Goal: Information Seeking & Learning: Check status

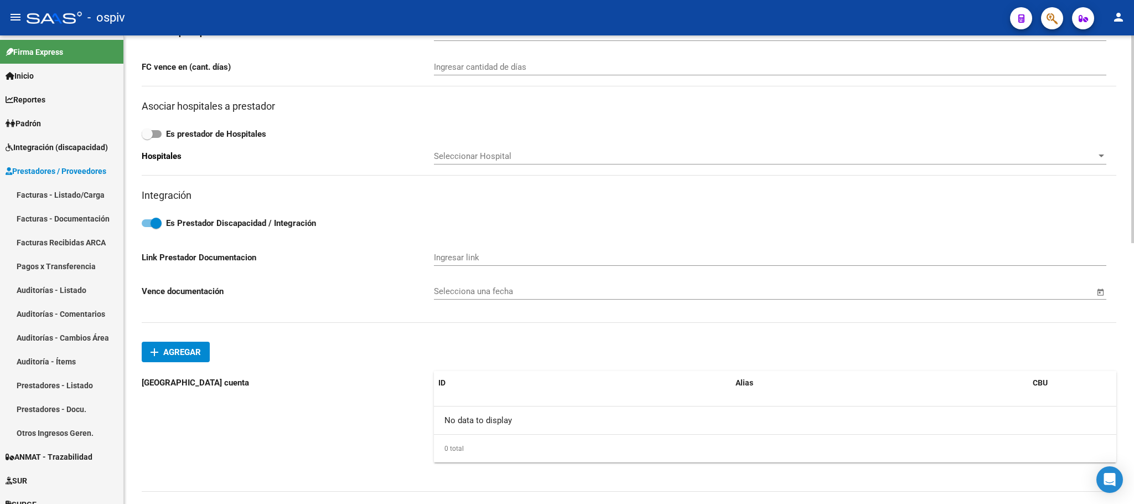
scroll to position [415, 0]
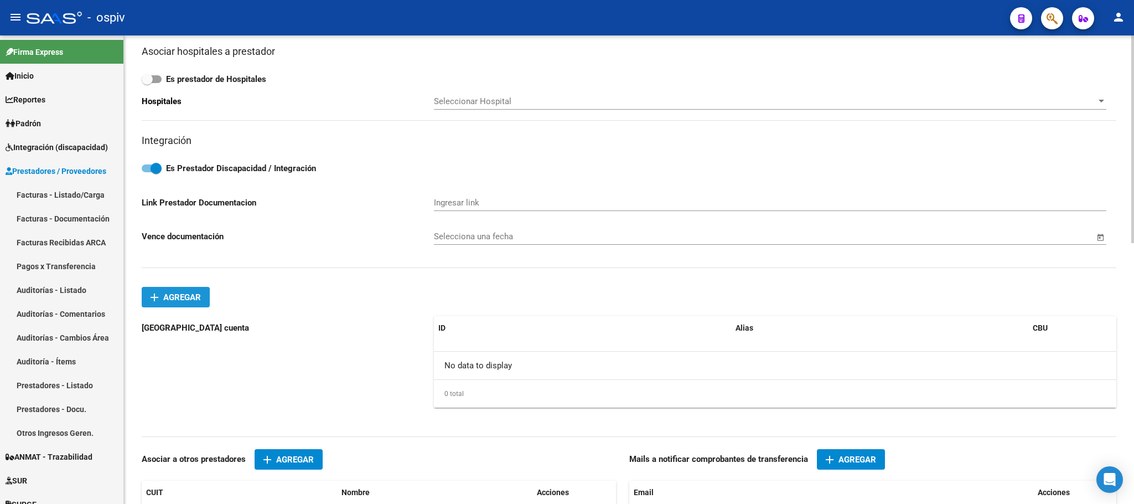
click at [201, 296] on span "Agregar" at bounding box center [182, 297] width 38 height 10
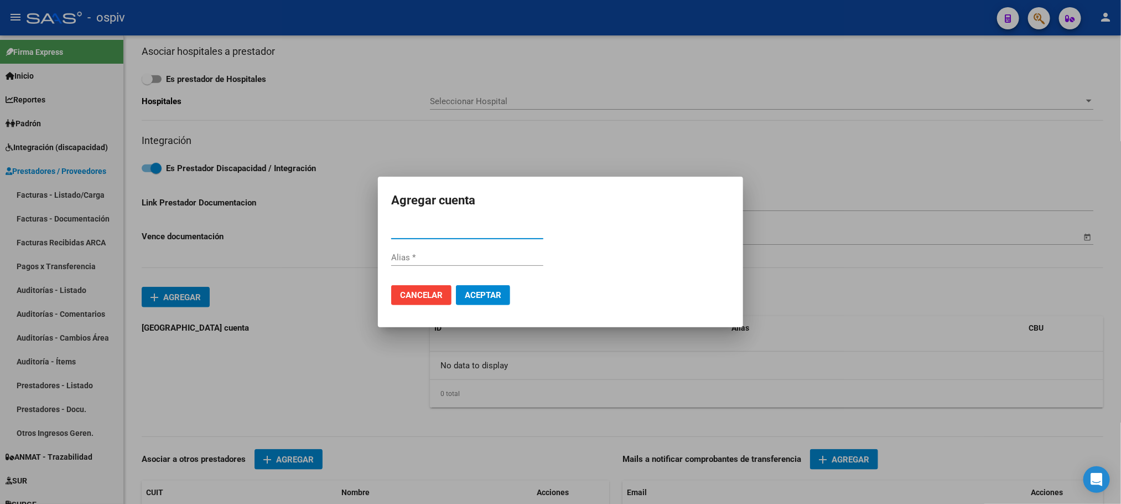
click at [452, 230] on input "CBU *" at bounding box center [467, 230] width 152 height 10
paste input "0170247940000004007685"
type input "0170247940000004007685"
click at [488, 296] on span "Aceptar" at bounding box center [483, 295] width 37 height 10
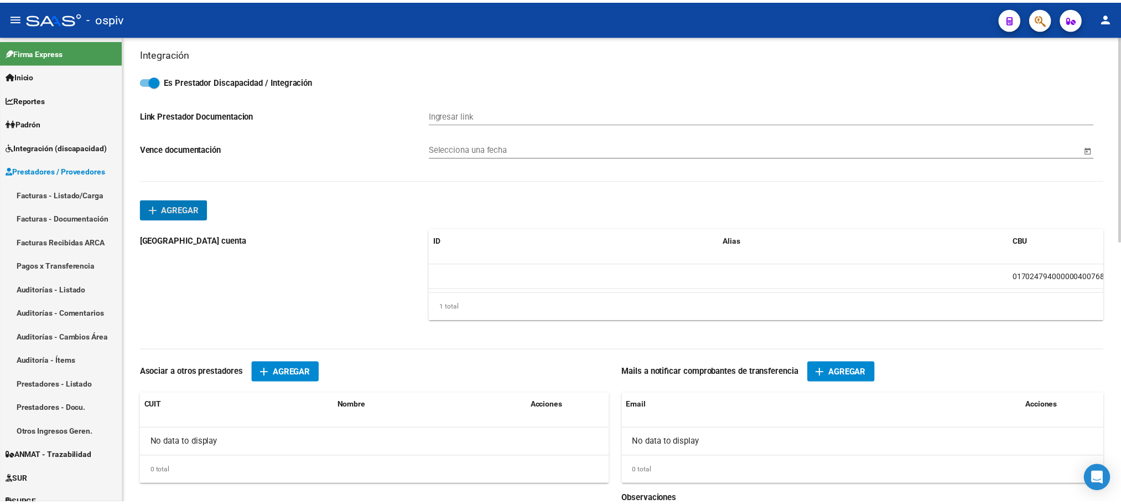
scroll to position [554, 0]
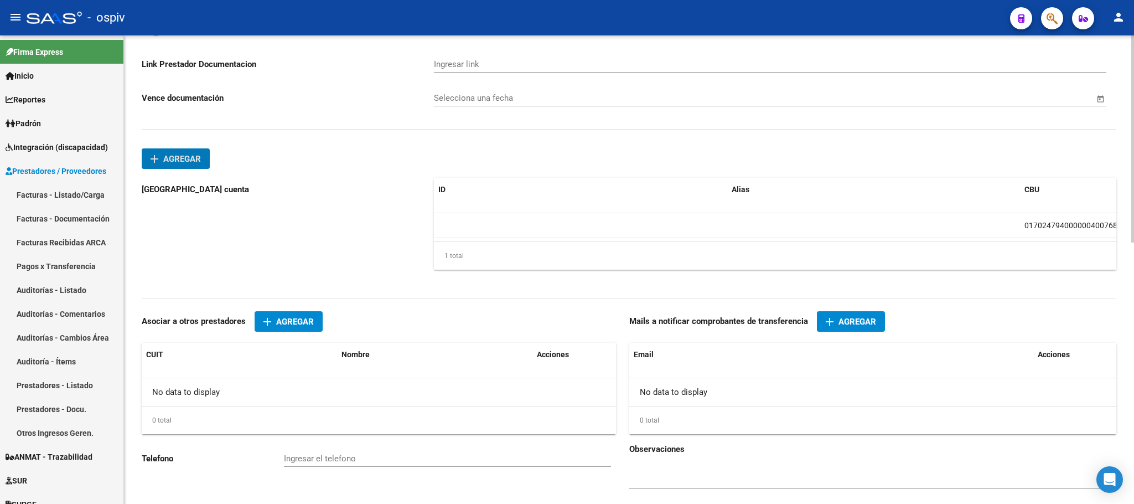
click at [861, 327] on span "Agregar" at bounding box center [858, 322] width 38 height 10
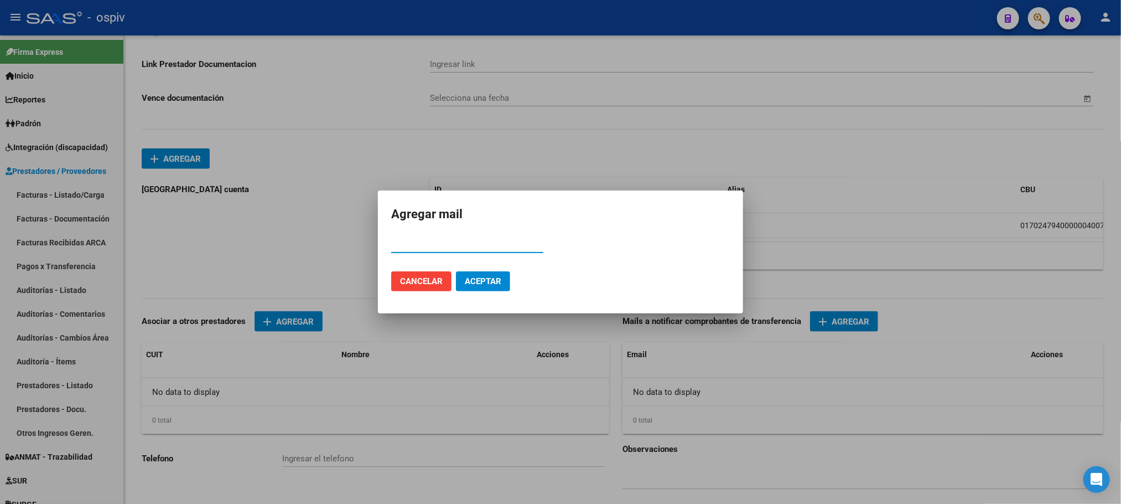
click at [487, 244] on input "Email" at bounding box center [467, 244] width 152 height 10
paste input "evelyn del milagro incardona <lic.incardona09@gmail.com>"
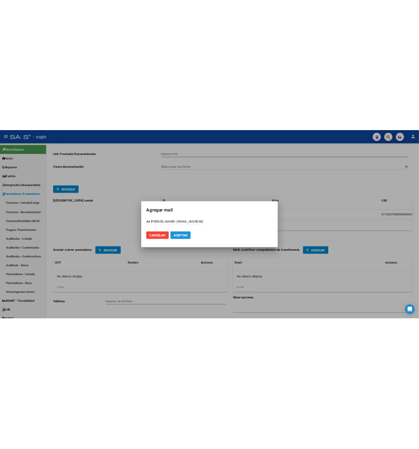
scroll to position [0, 0]
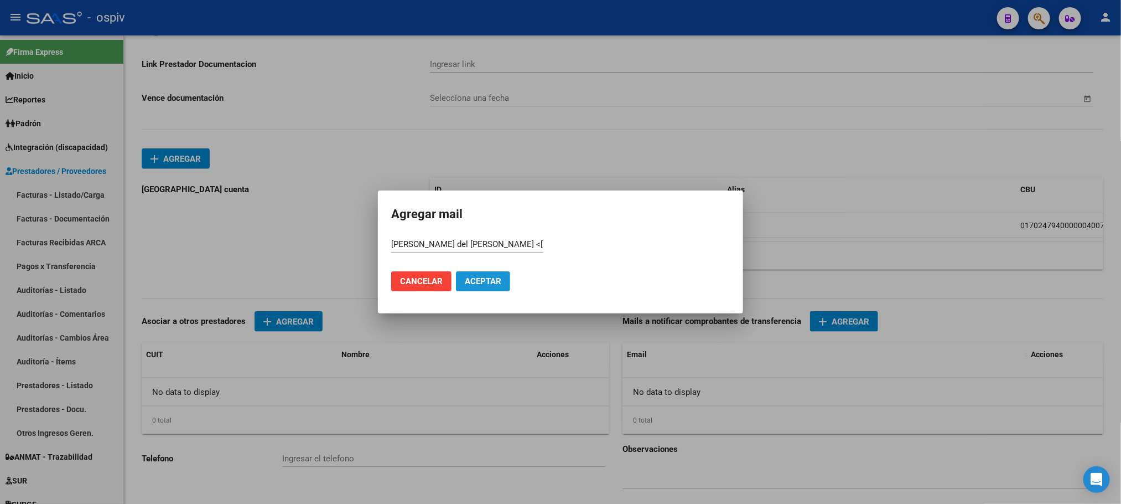
click at [477, 286] on span "Aceptar" at bounding box center [483, 281] width 37 height 10
click at [503, 247] on input "evelyn del milagro incardona <lic.incardona09@gmail.com>" at bounding box center [467, 244] width 152 height 10
click at [503, 242] on input "evelyn del milagro incardona <lic.incardona09@gmail.com>" at bounding box center [467, 244] width 152 height 10
click at [511, 247] on input "lic.incardona09@gmail.com>" at bounding box center [467, 244] width 152 height 10
type input "lic.incardona09@gmail.com"
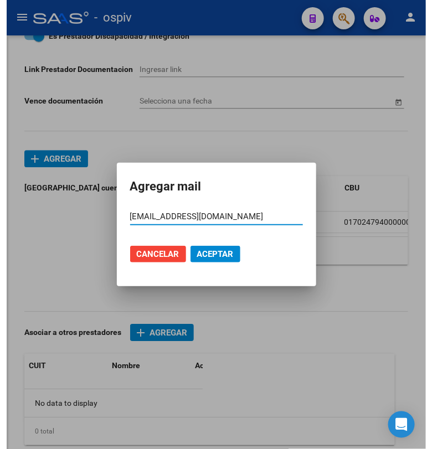
scroll to position [520, 0]
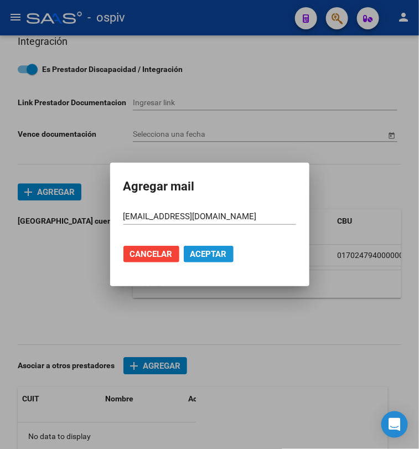
click at [190, 256] on span "Aceptar" at bounding box center [208, 254] width 37 height 10
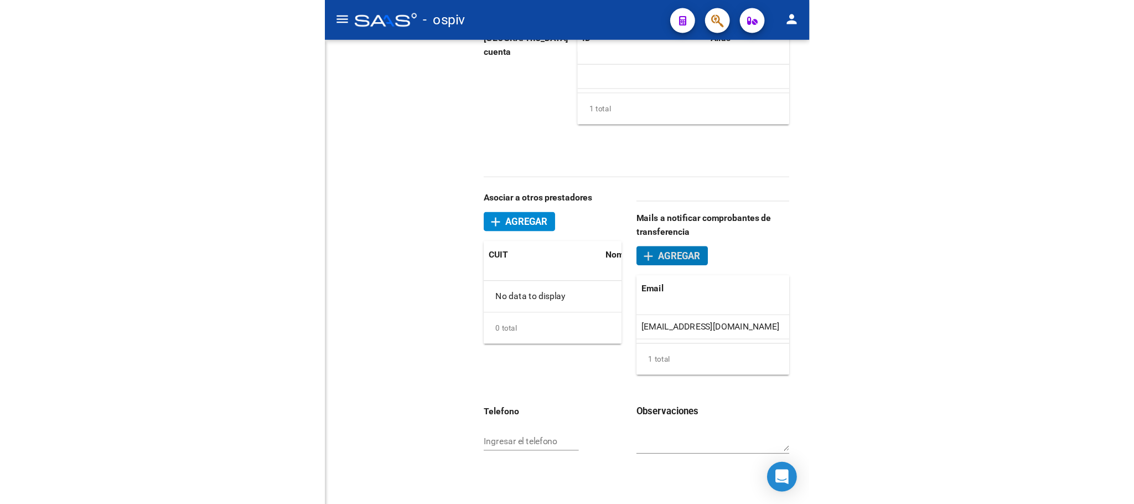
scroll to position [591, 0]
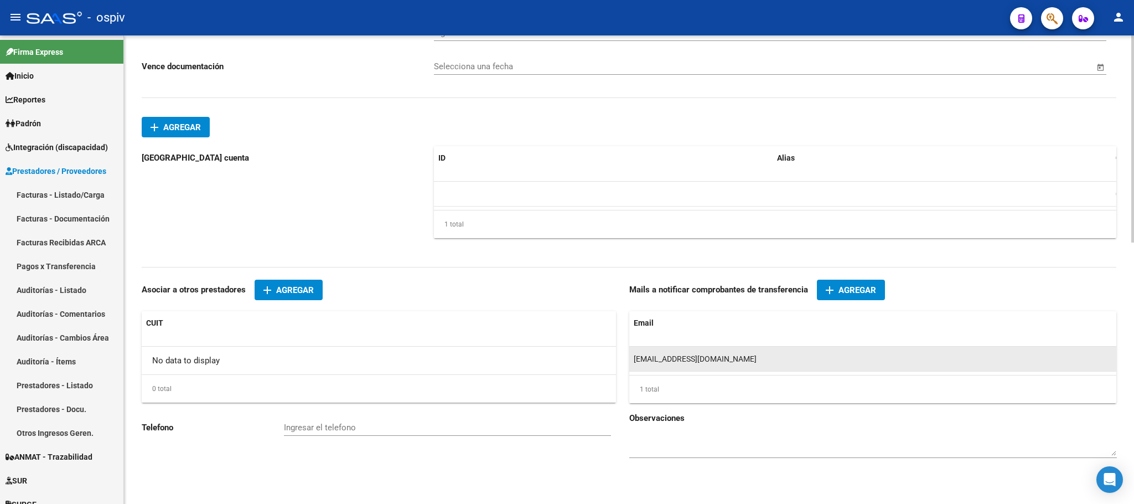
drag, startPoint x: 732, startPoint y: 358, endPoint x: 631, endPoint y: 356, distance: 101.3
click at [631, 356] on datatable-body-cell "lic.incardona09@gmail.com" at bounding box center [1137, 359] width 1016 height 24
copy span "lic.incardona09@gmail.com"
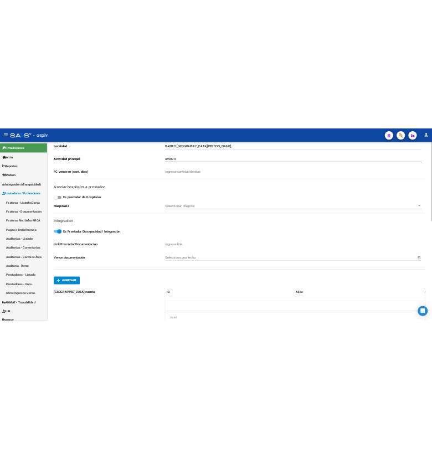
scroll to position [37, 0]
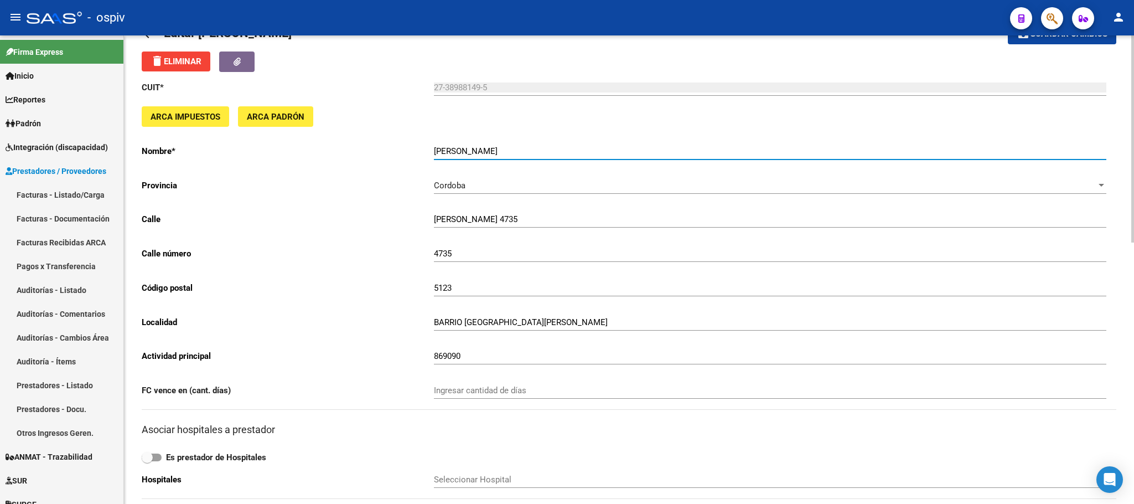
drag, startPoint x: 568, startPoint y: 147, endPoint x: 430, endPoint y: 141, distance: 137.9
click at [430, 141] on div "CUIT * 27-38988149-5 Ingresar cuit ARCA Impuestos ARCA Padrón Nombre * INCARDON…" at bounding box center [629, 450] width 975 height 756
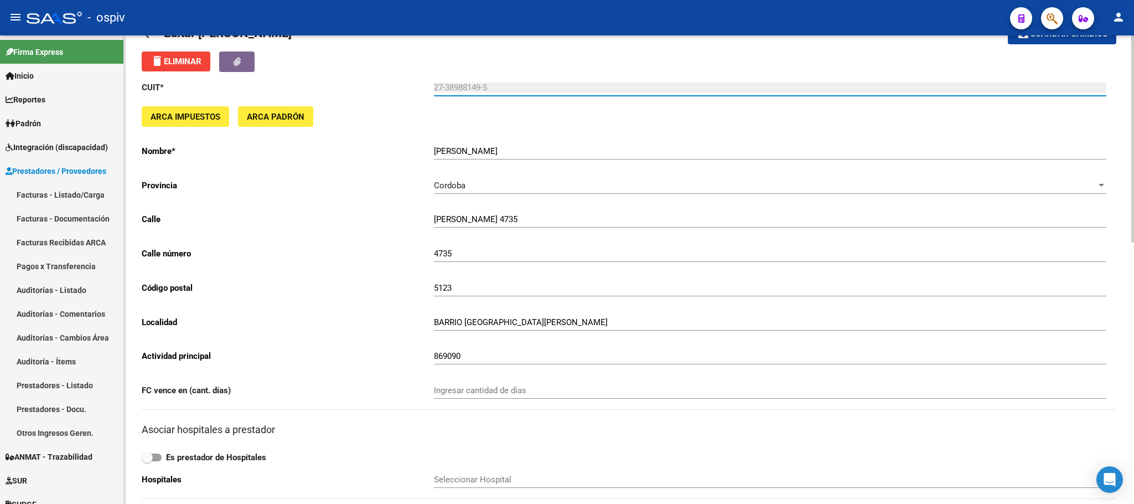
drag, startPoint x: 488, startPoint y: 85, endPoint x: 402, endPoint y: 85, distance: 85.8
click at [402, 85] on app-form-text-field "CUIT * 27-38988149-5 Ingresar cuit" at bounding box center [624, 87] width 965 height 10
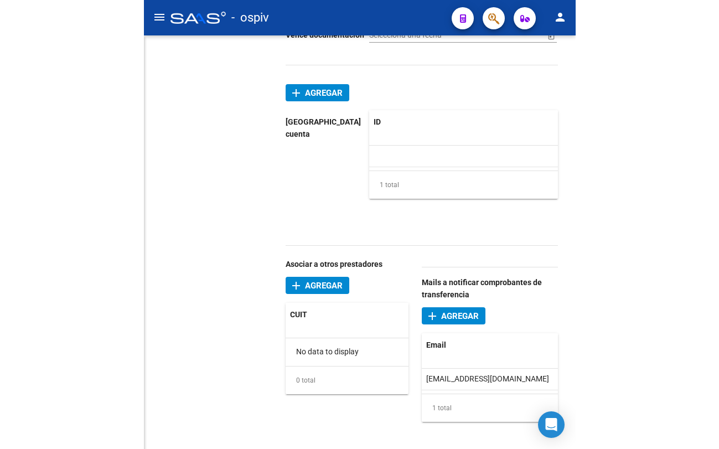
scroll to position [598, 0]
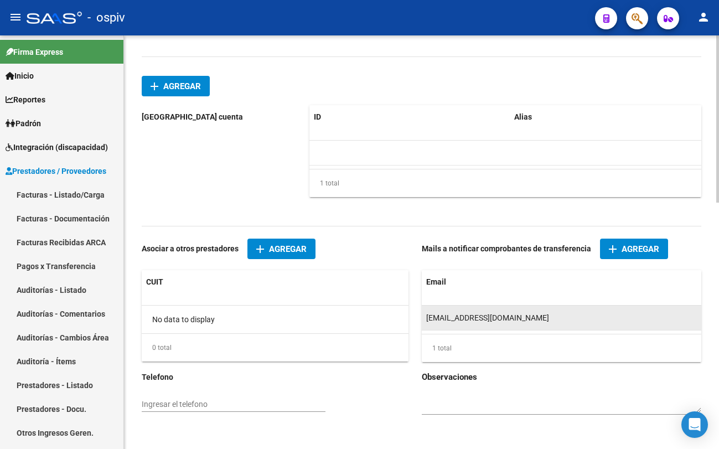
drag, startPoint x: 525, startPoint y: 321, endPoint x: 421, endPoint y: 321, distance: 104.6
click at [422, 321] on datatable-body-cell "lic.incardona09@gmail.com" at bounding box center [722, 318] width 601 height 24
copy span "lic.incardona09@gmail.com"
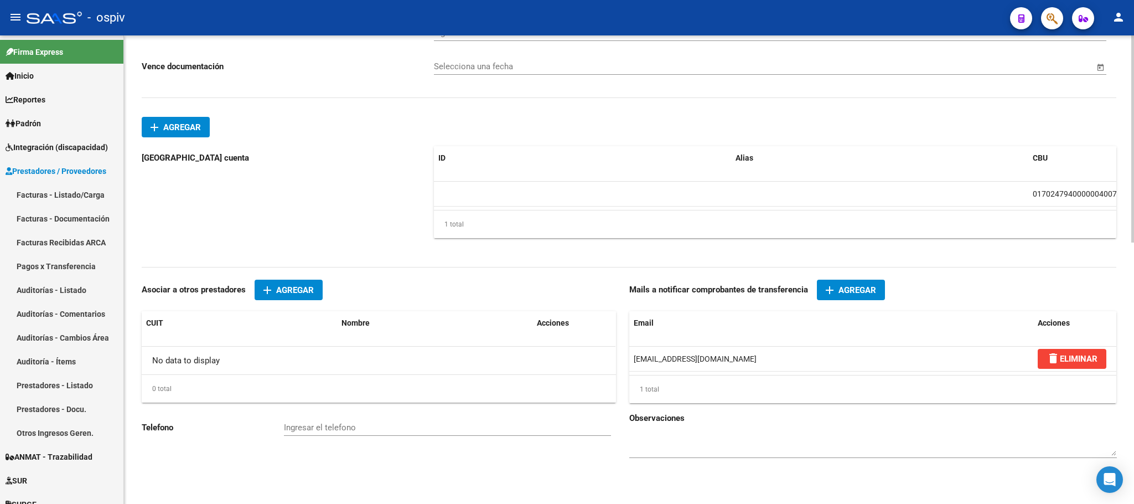
scroll to position [591, 0]
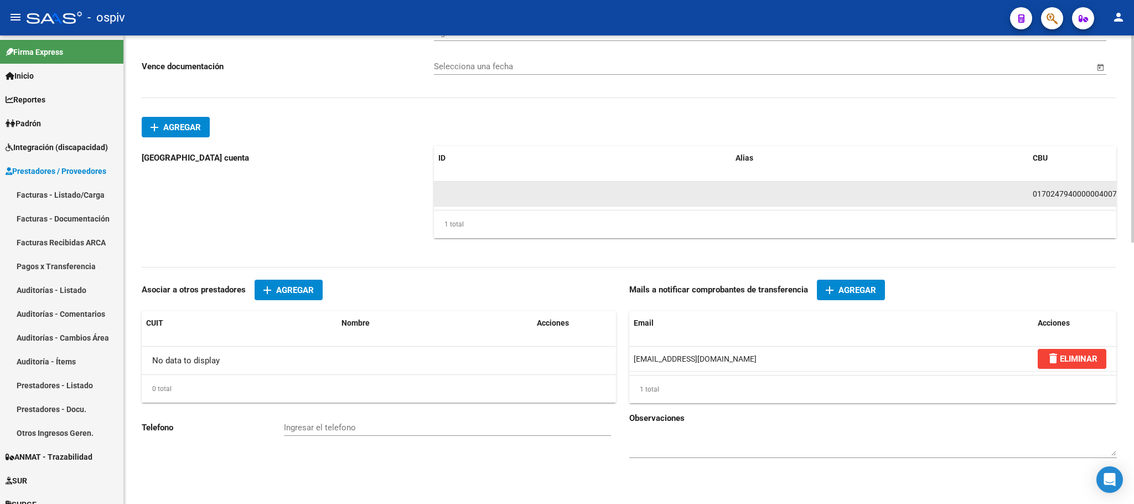
drag, startPoint x: 849, startPoint y: 189, endPoint x: 715, endPoint y: 195, distance: 134.1
click at [715, 195] on div "0170247940000004007685 delete ELIMINAR" at bounding box center [921, 194] width 975 height 25
copy span "0170247940000004007685"
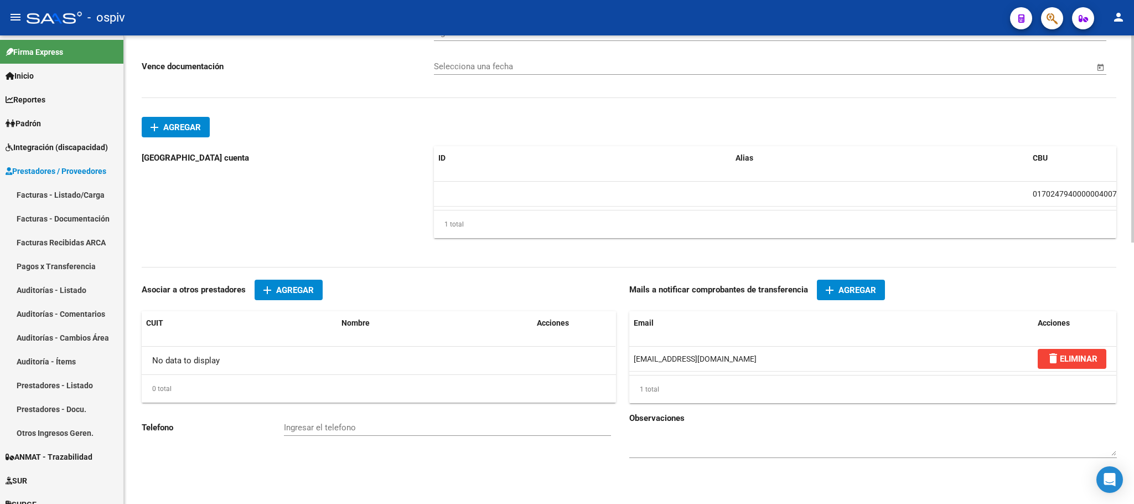
scroll to position [0, 0]
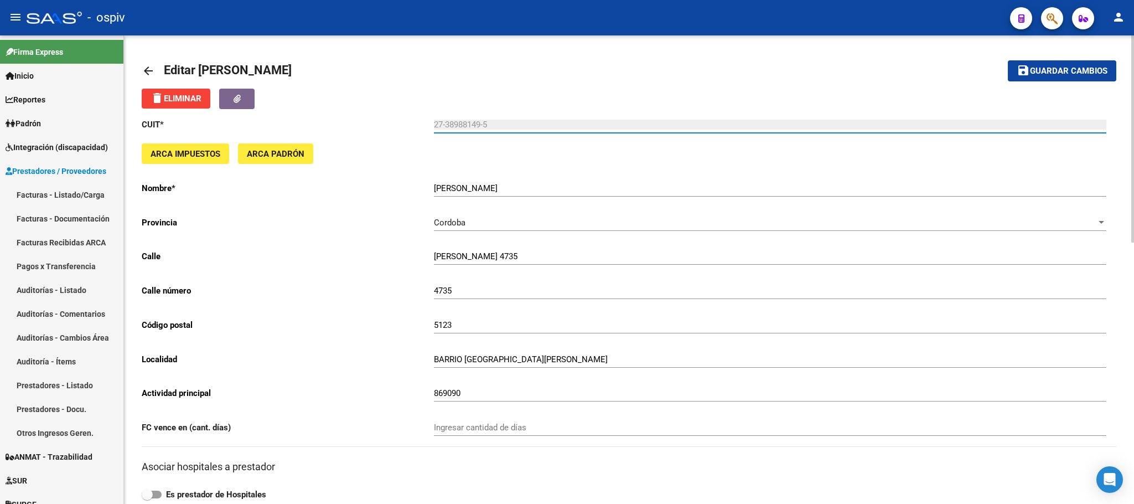
drag, startPoint x: 511, startPoint y: 125, endPoint x: 410, endPoint y: 132, distance: 101.6
click at [410, 132] on div "CUIT * 27-38988149-5 Ingresar cuit ARCA Impuestos ARCA Padrón Nombre * INCARDON…" at bounding box center [629, 487] width 975 height 756
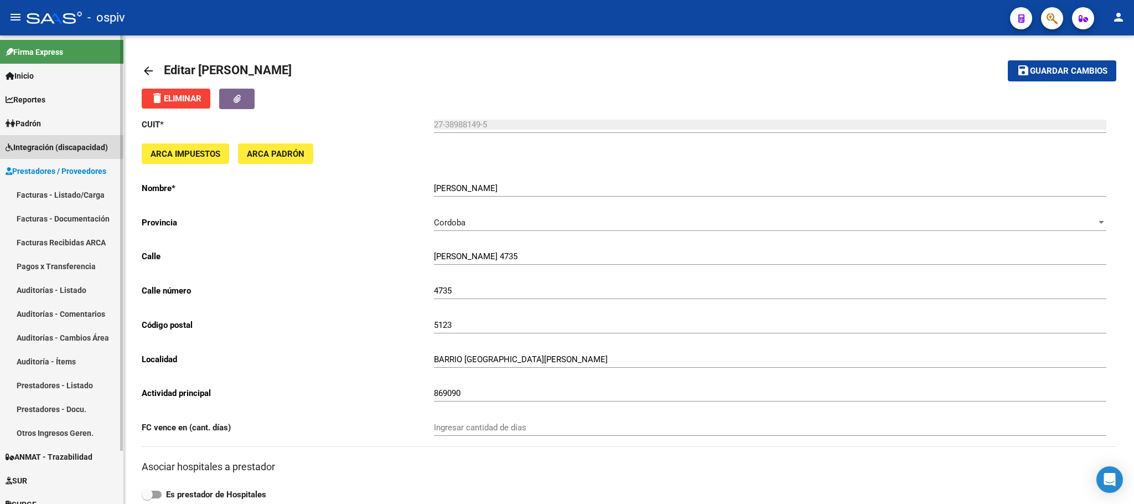
click at [46, 143] on span "Integración (discapacidad)" at bounding box center [57, 147] width 102 height 12
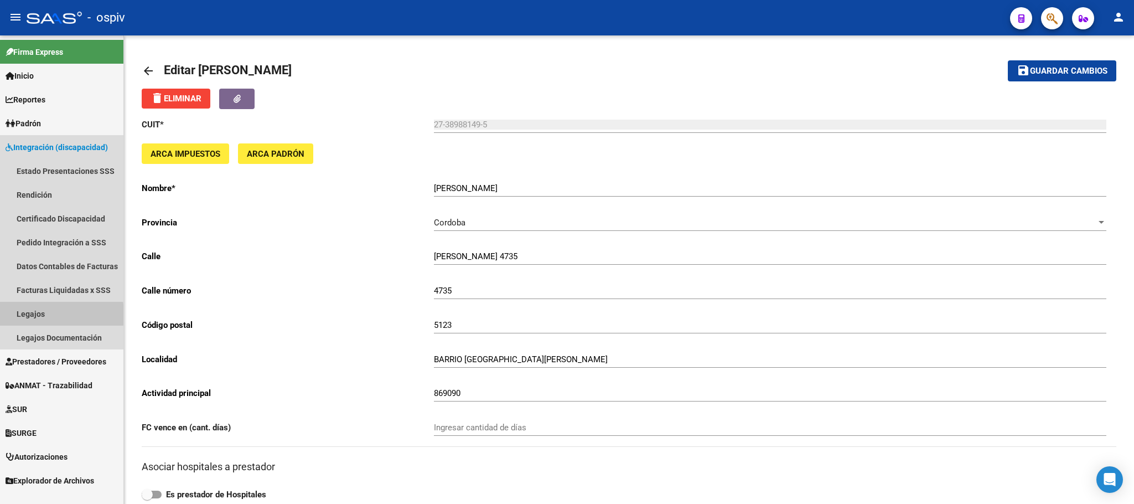
click at [27, 314] on link "Legajos" at bounding box center [61, 314] width 123 height 24
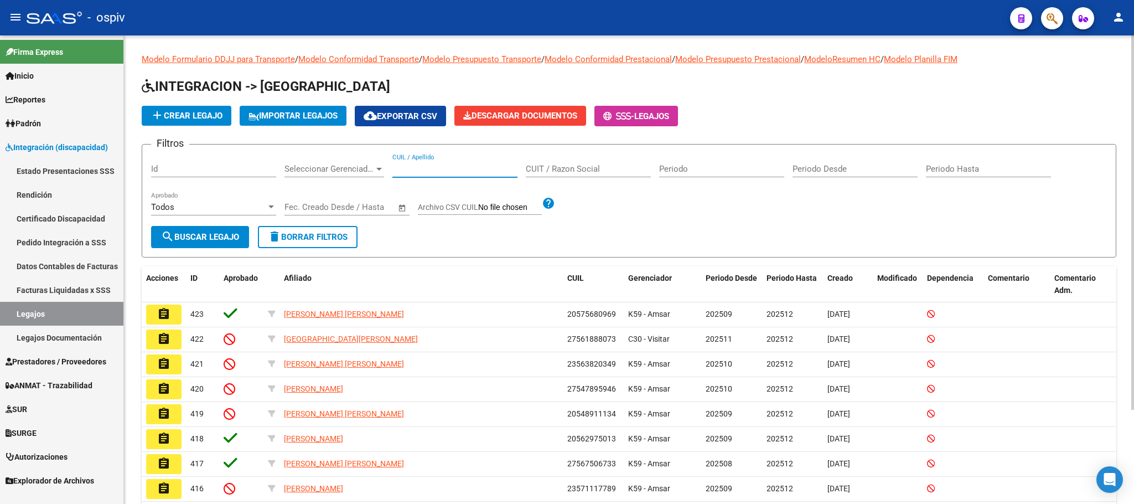
click at [446, 171] on input "CUIL / Apellido" at bounding box center [454, 169] width 125 height 10
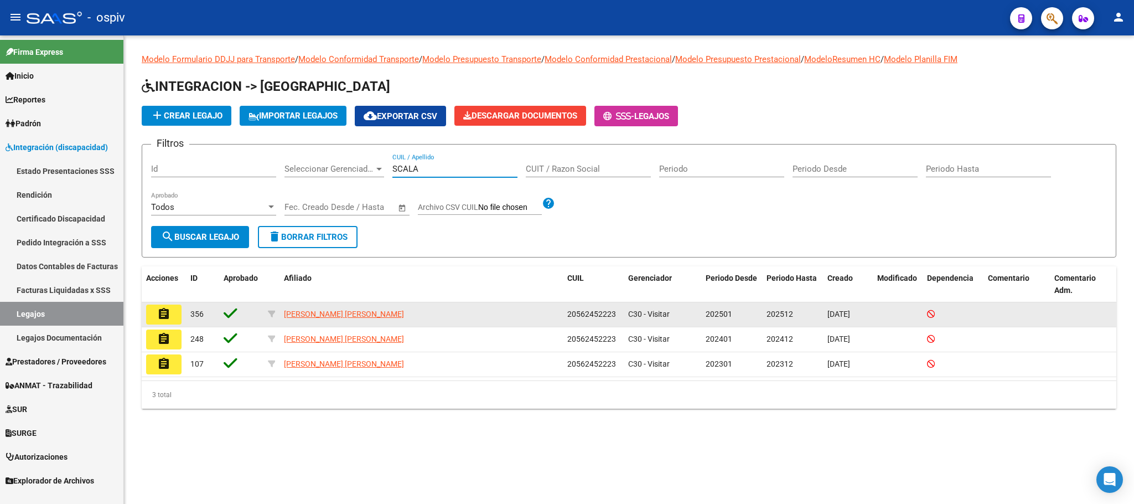
type input "SCALA"
click at [161, 314] on mat-icon "assignment" at bounding box center [163, 313] width 13 height 13
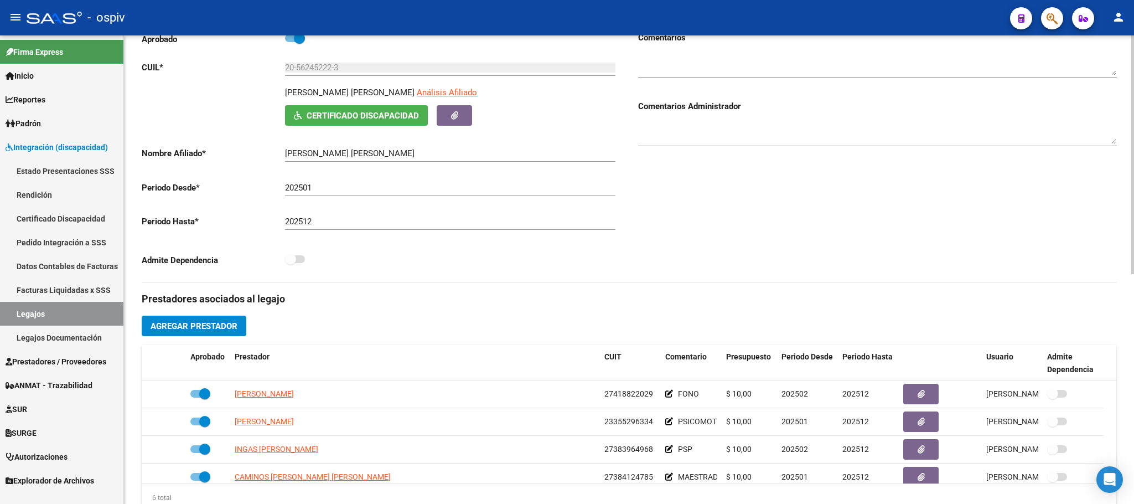
scroll to position [276, 0]
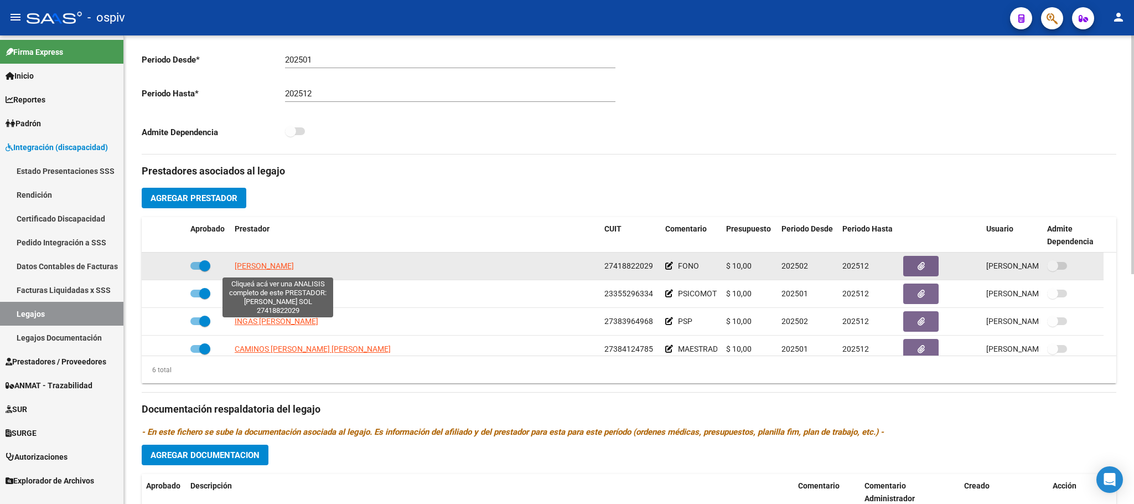
click at [285, 266] on span "[PERSON_NAME]" at bounding box center [264, 265] width 59 height 9
type textarea "27418822029"
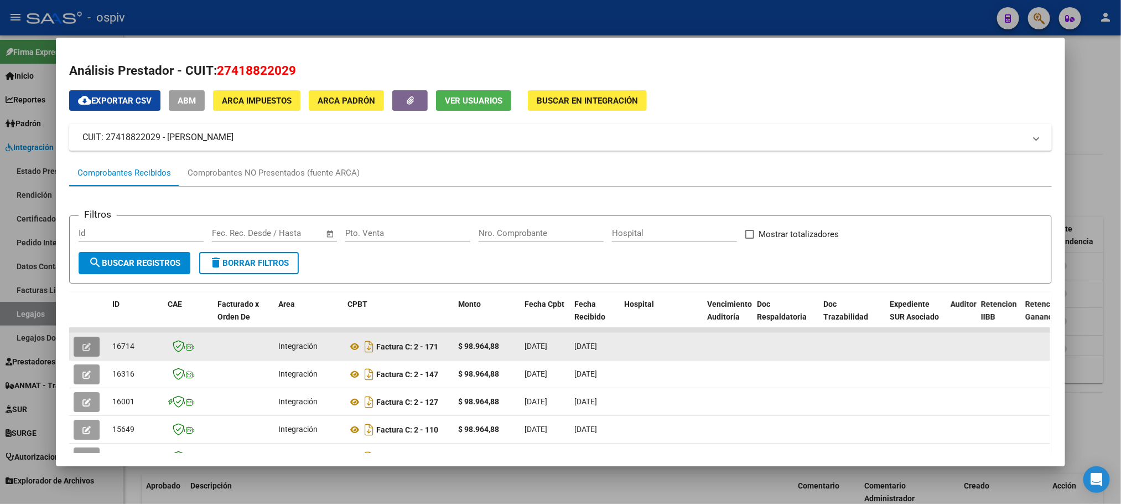
click at [89, 347] on button "button" at bounding box center [87, 347] width 26 height 20
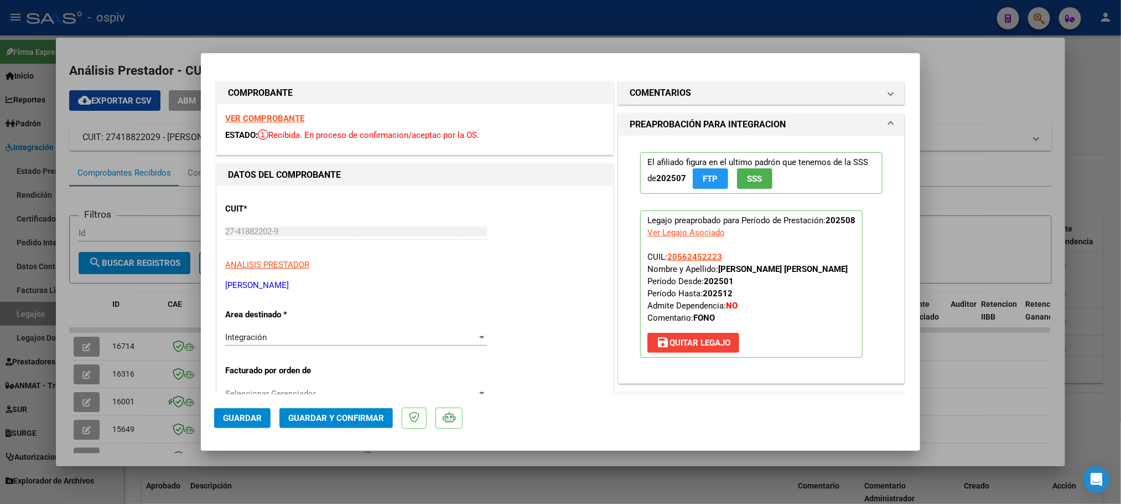
click at [921, 25] on div at bounding box center [560, 252] width 1121 height 504
type input "$ 0,00"
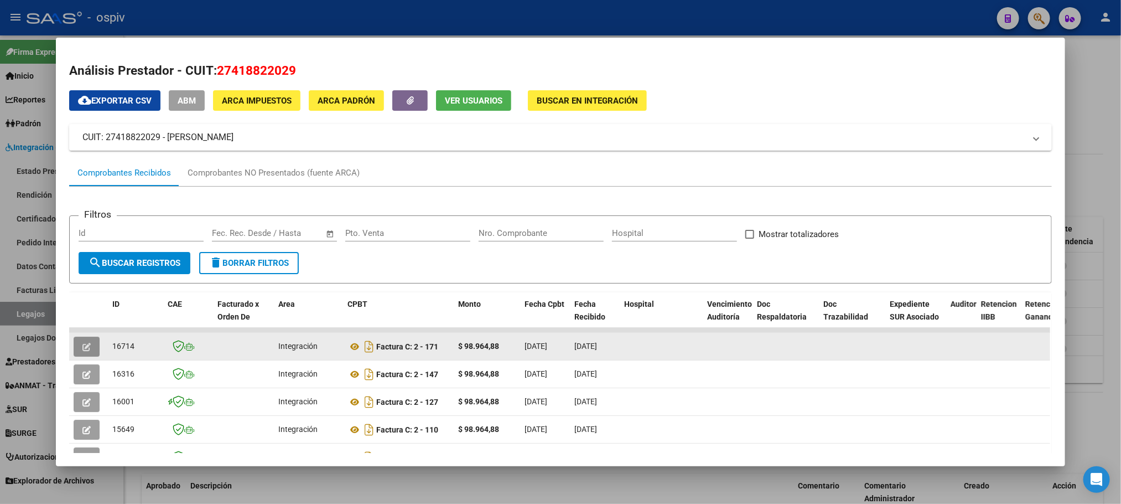
click at [85, 348] on icon "button" at bounding box center [86, 347] width 8 height 8
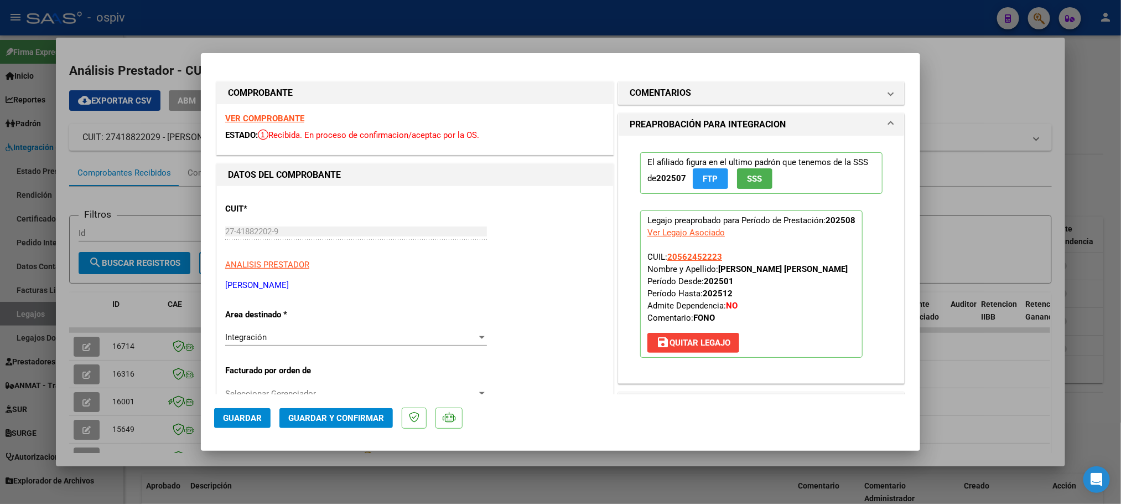
click at [580, 17] on div at bounding box center [560, 252] width 1121 height 504
type input "$ 0,00"
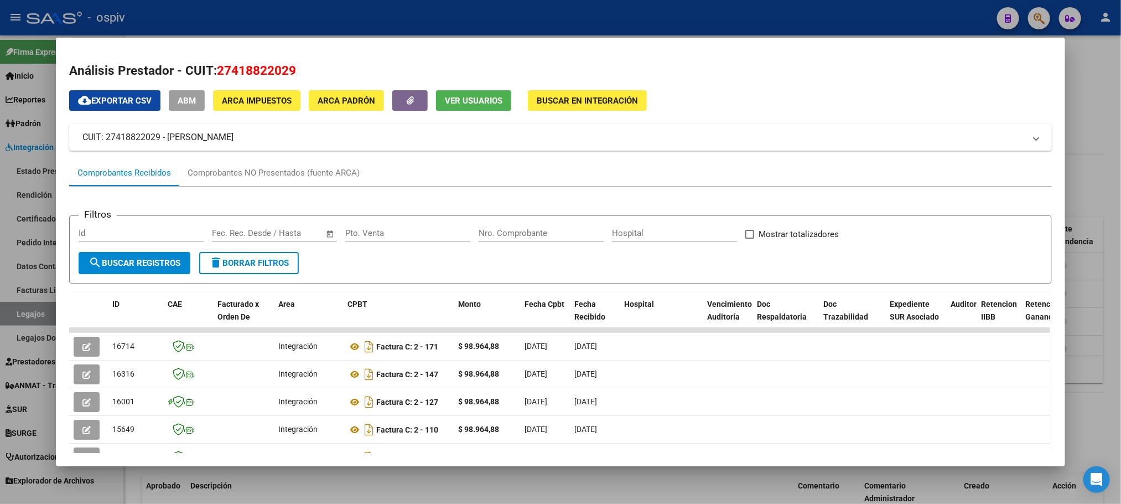
click at [563, 27] on div at bounding box center [560, 252] width 1121 height 504
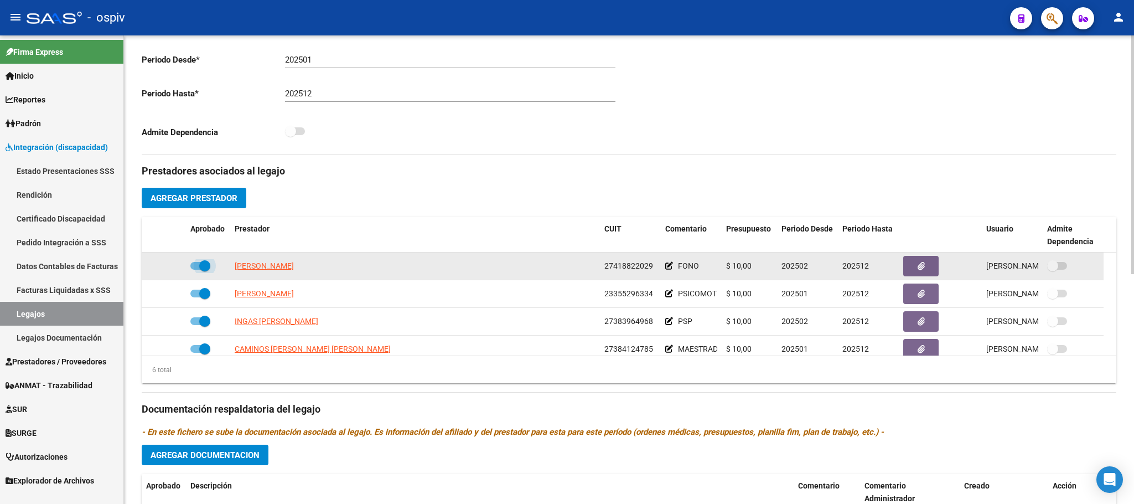
click at [201, 268] on span at bounding box center [204, 265] width 11 height 11
click at [196, 270] on input "checkbox" at bounding box center [195, 270] width 1 height 1
click at [171, 270] on icon at bounding box center [170, 266] width 8 height 8
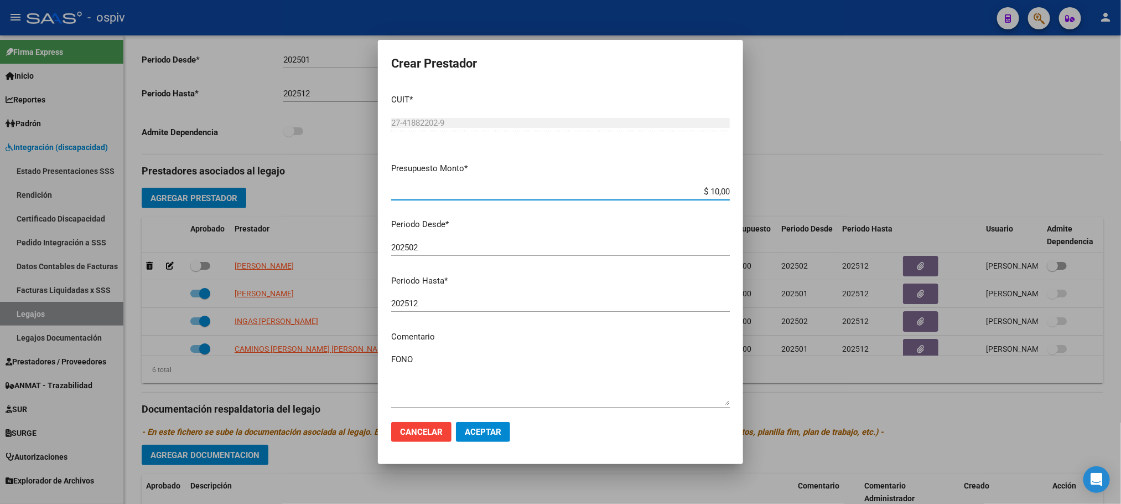
click at [432, 304] on input "202512" at bounding box center [560, 303] width 339 height 10
click at [845, 80] on div at bounding box center [560, 252] width 1121 height 504
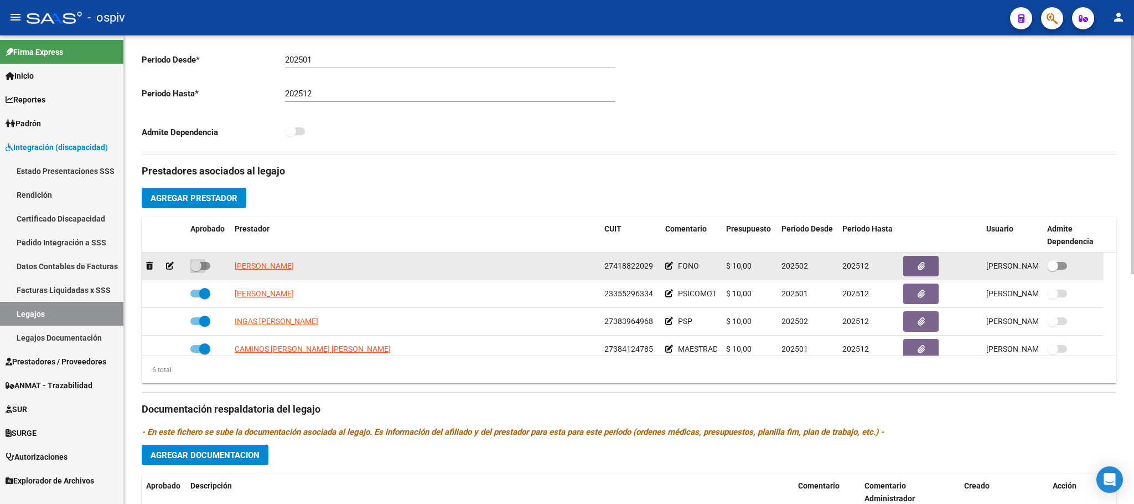
click at [198, 269] on span at bounding box center [195, 265] width 11 height 11
click at [196, 270] on input "checkbox" at bounding box center [195, 270] width 1 height 1
click at [201, 270] on span at bounding box center [204, 265] width 11 height 11
click at [196, 270] on input "checkbox" at bounding box center [195, 270] width 1 height 1
checkbox input "false"
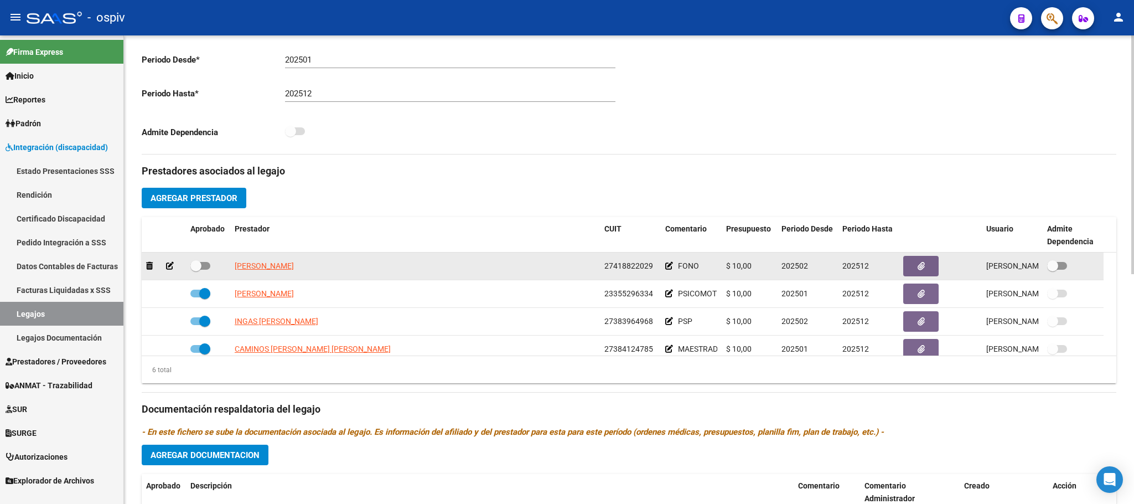
click at [170, 270] on icon at bounding box center [170, 266] width 8 height 8
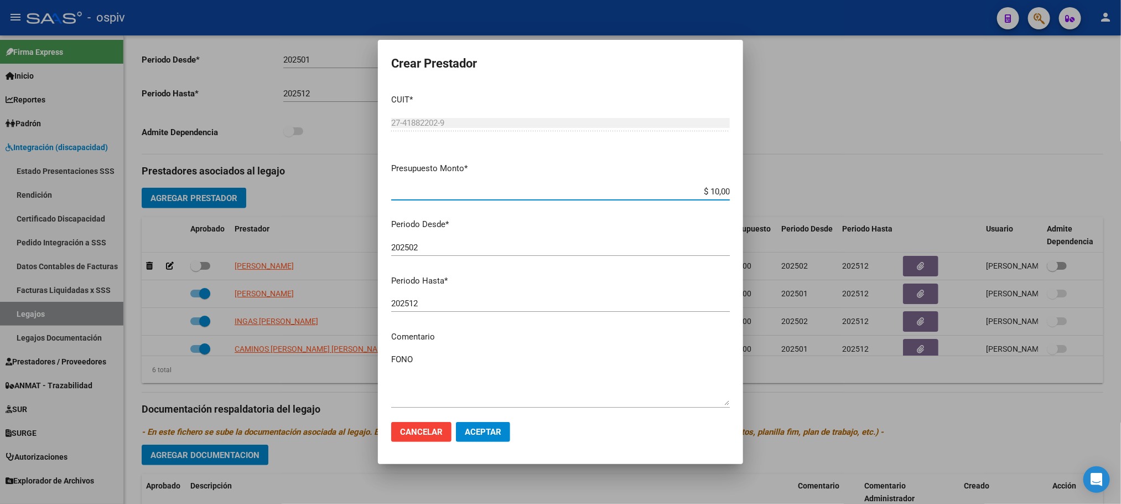
click at [475, 307] on input "202512" at bounding box center [560, 303] width 339 height 10
type input "202508"
click at [495, 432] on span "Aceptar" at bounding box center [483, 432] width 37 height 10
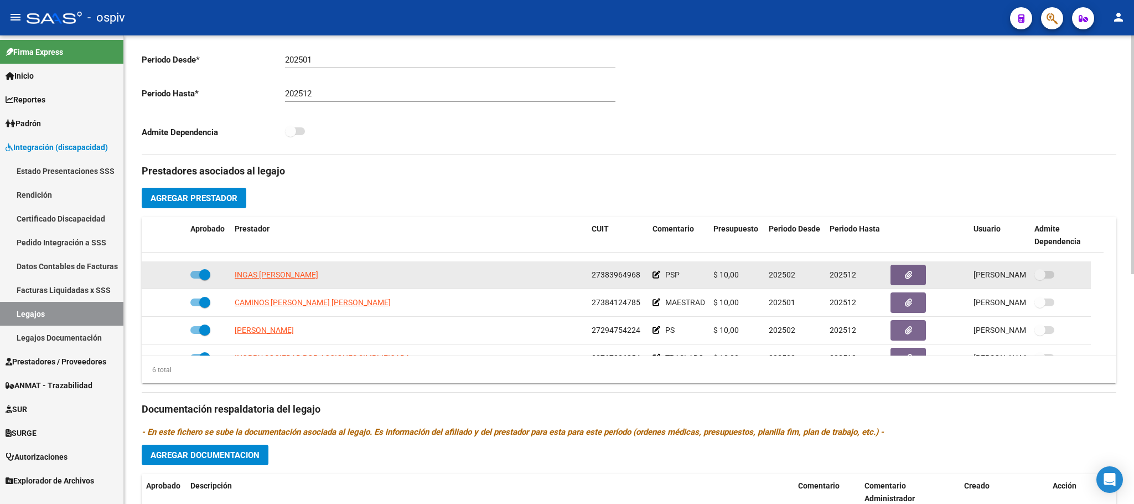
scroll to position [67, 0]
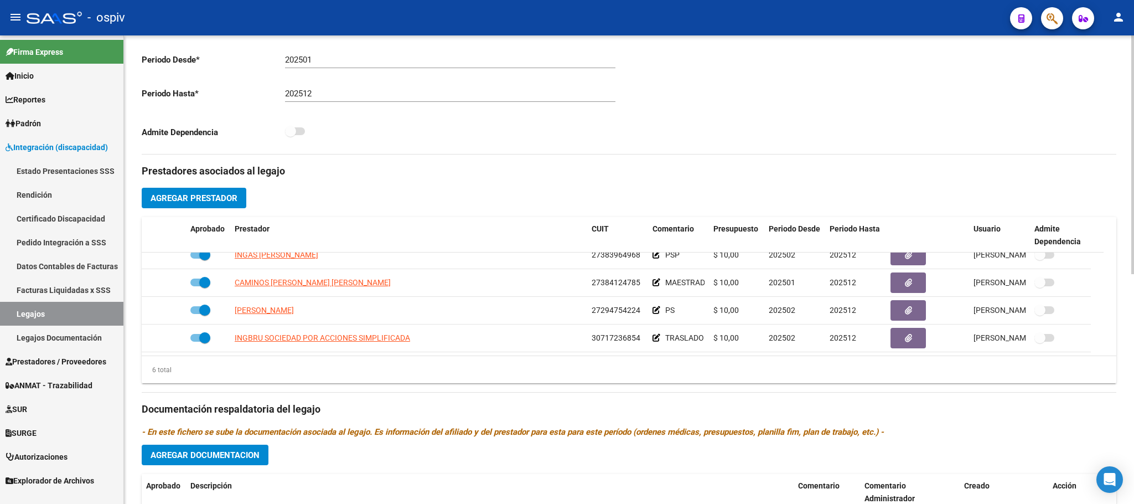
click at [201, 203] on span "Agregar Prestador" at bounding box center [194, 198] width 87 height 10
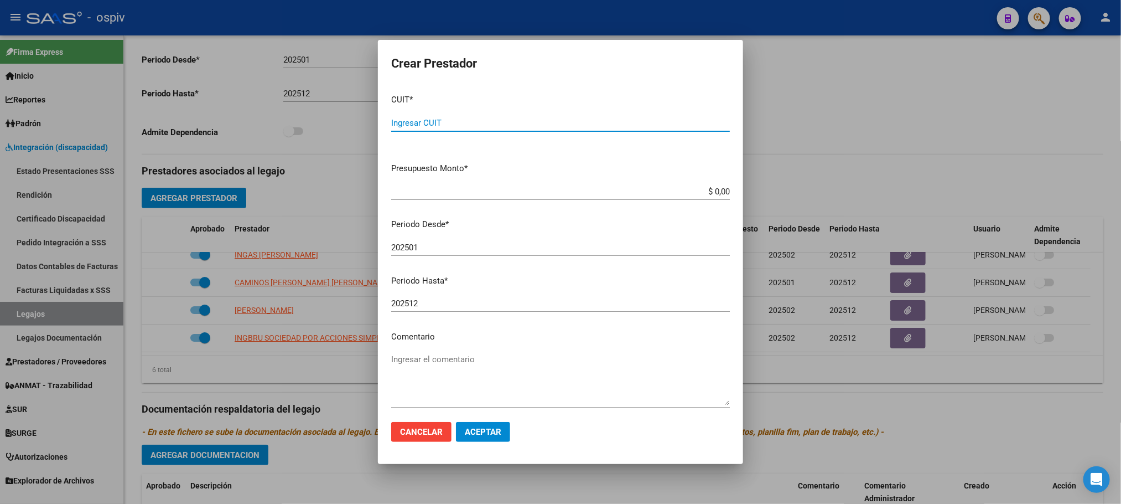
click at [395, 126] on input "Ingresar CUIT" at bounding box center [560, 123] width 339 height 10
paste input "27-41882202-9"
type input "27-41882202-9"
click at [428, 248] on input "202501" at bounding box center [560, 247] width 339 height 10
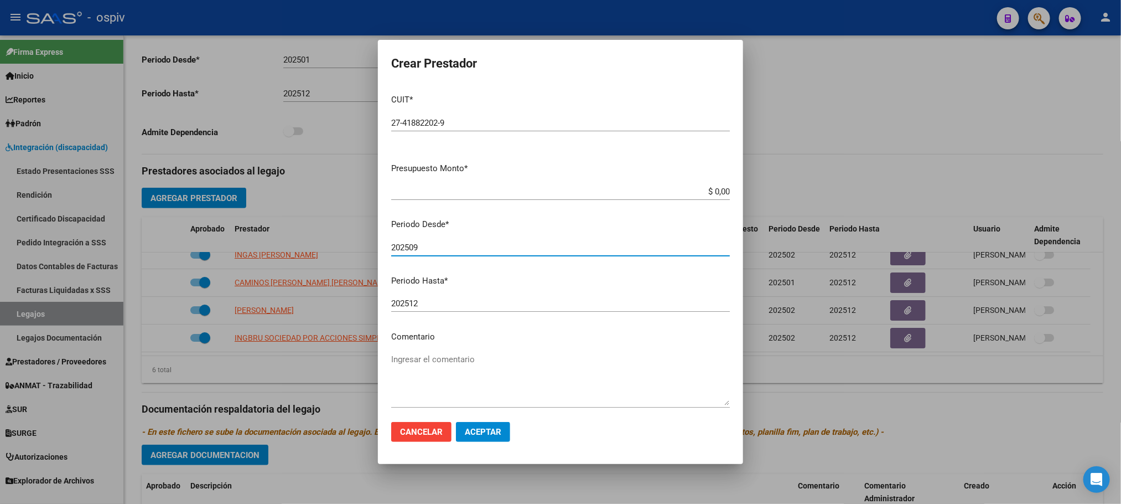
type input "202509"
click at [448, 400] on textarea "Ingresar el comentario" at bounding box center [560, 379] width 339 height 52
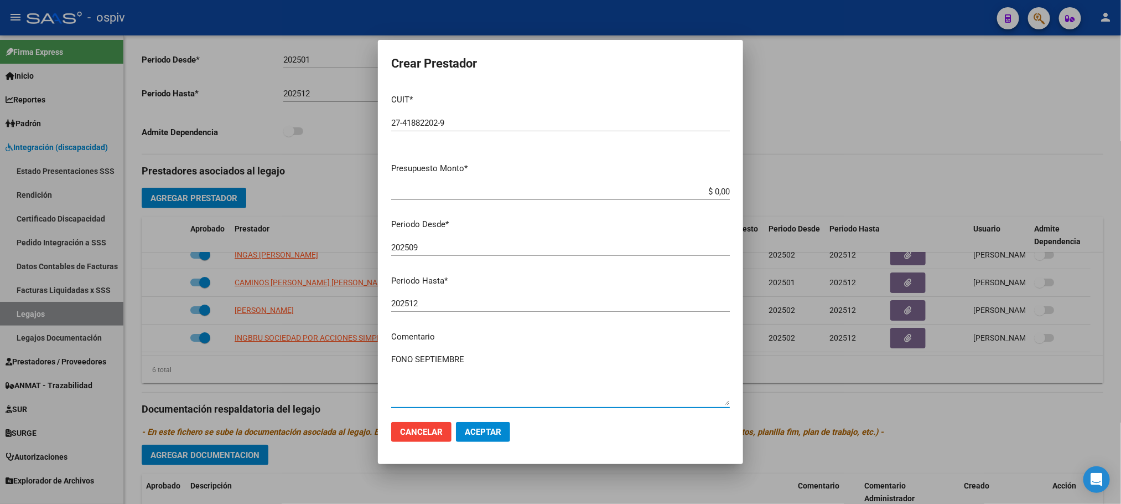
type textarea "FONO SEPTIEMBRE"
click at [494, 435] on span "Aceptar" at bounding box center [483, 432] width 37 height 10
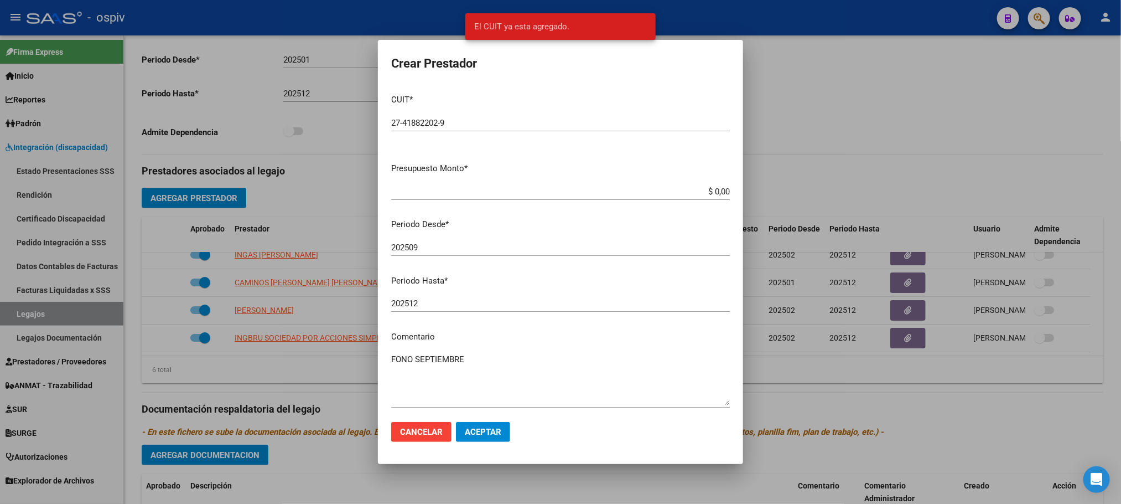
click at [824, 108] on div at bounding box center [560, 252] width 1121 height 504
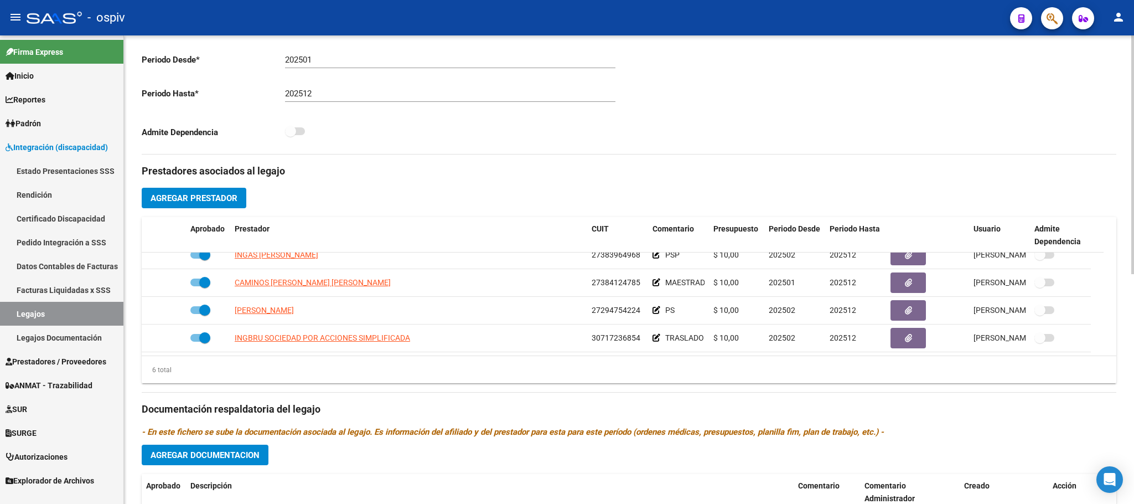
scroll to position [0, 0]
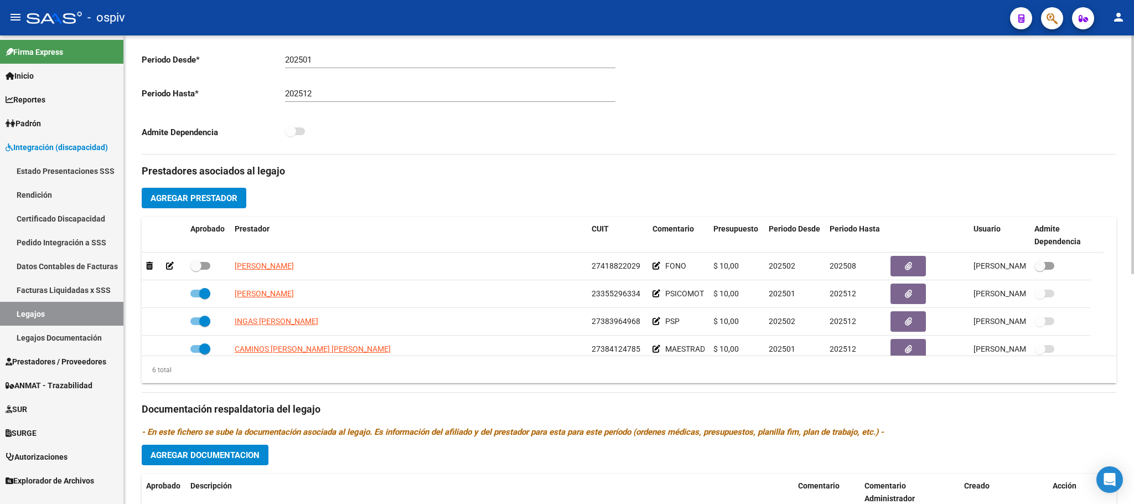
click at [867, 130] on div "Comentarios Comentarios Administrador" at bounding box center [873, 29] width 488 height 250
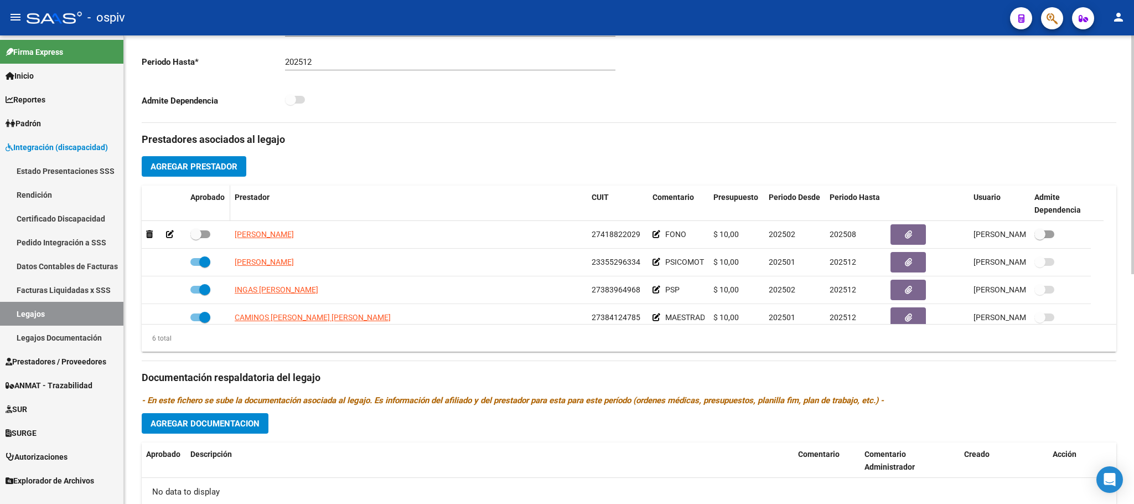
scroll to position [311, 0]
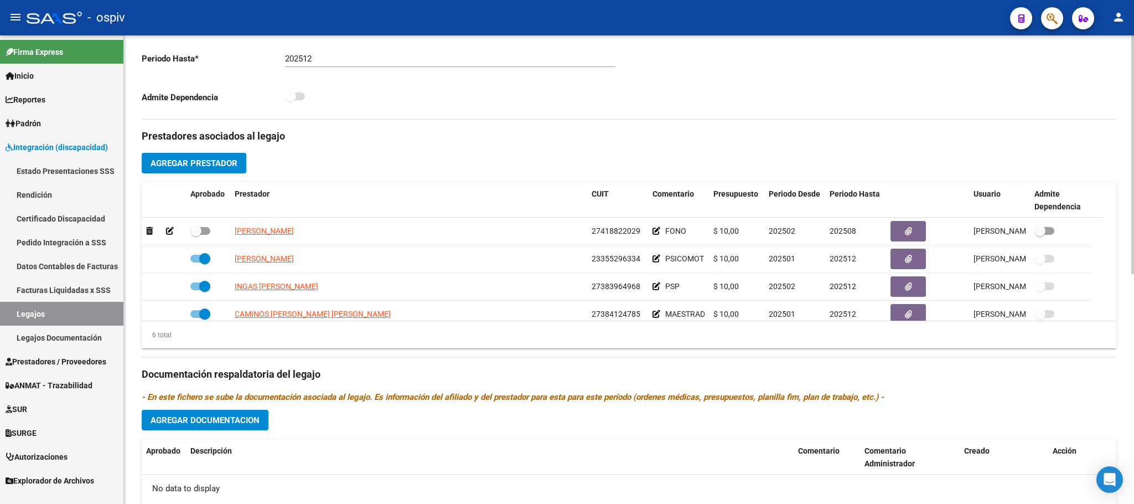
click at [221, 168] on span "Agregar Prestador" at bounding box center [194, 163] width 87 height 10
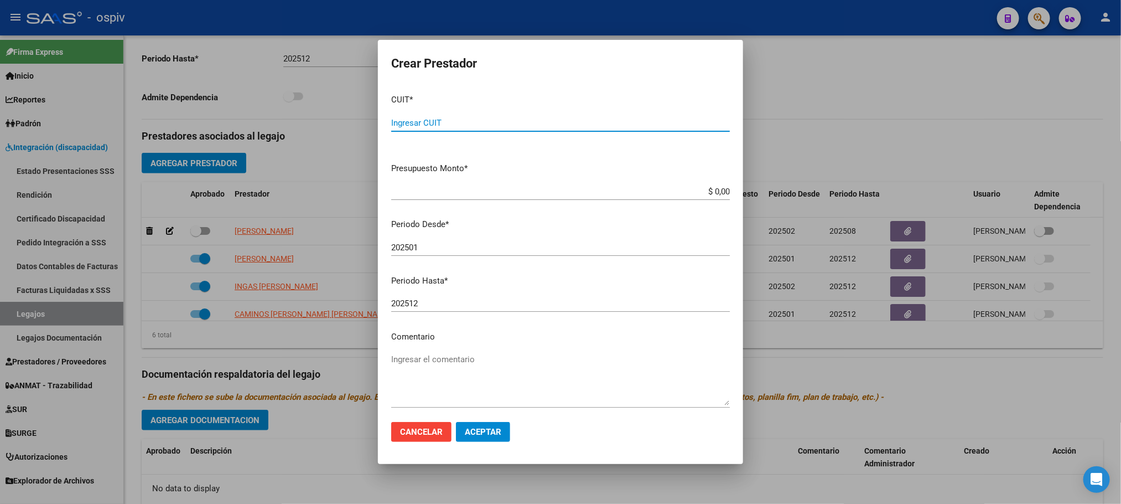
click at [455, 118] on input "Ingresar CUIT" at bounding box center [560, 123] width 339 height 10
paste input "27-41882202-9"
type input "27-41882202-9"
click at [482, 429] on span "Aceptar" at bounding box center [483, 432] width 37 height 10
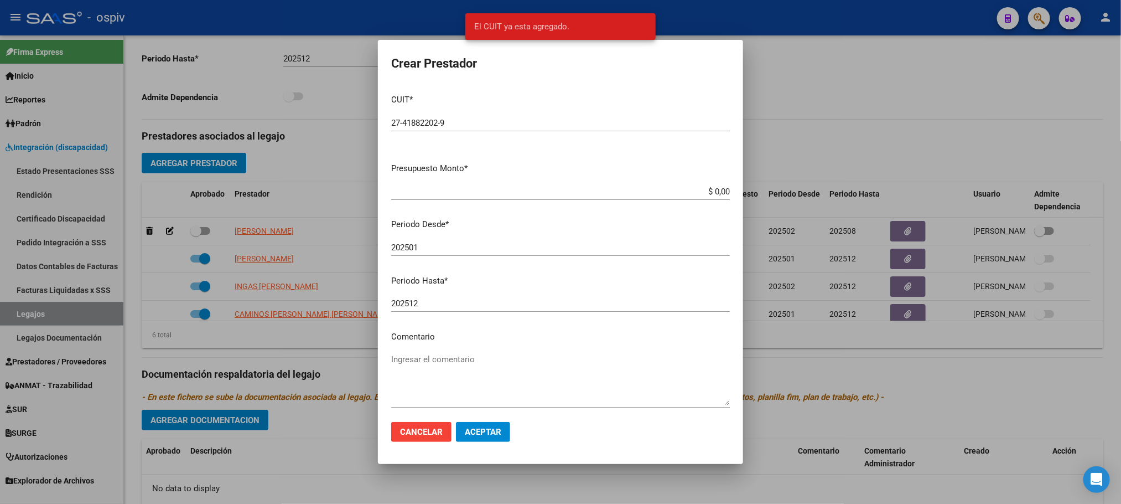
click at [812, 94] on div at bounding box center [560, 252] width 1121 height 504
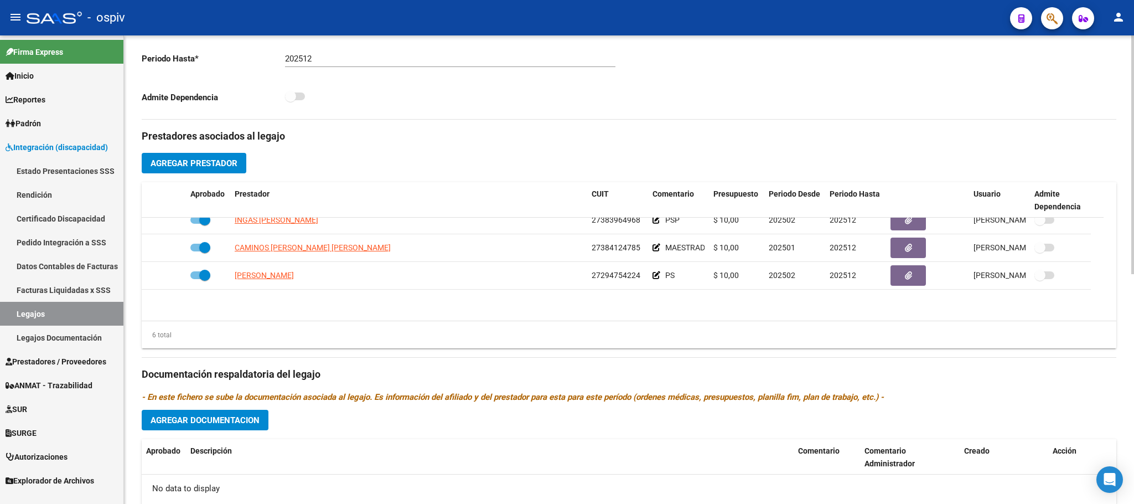
scroll to position [0, 0]
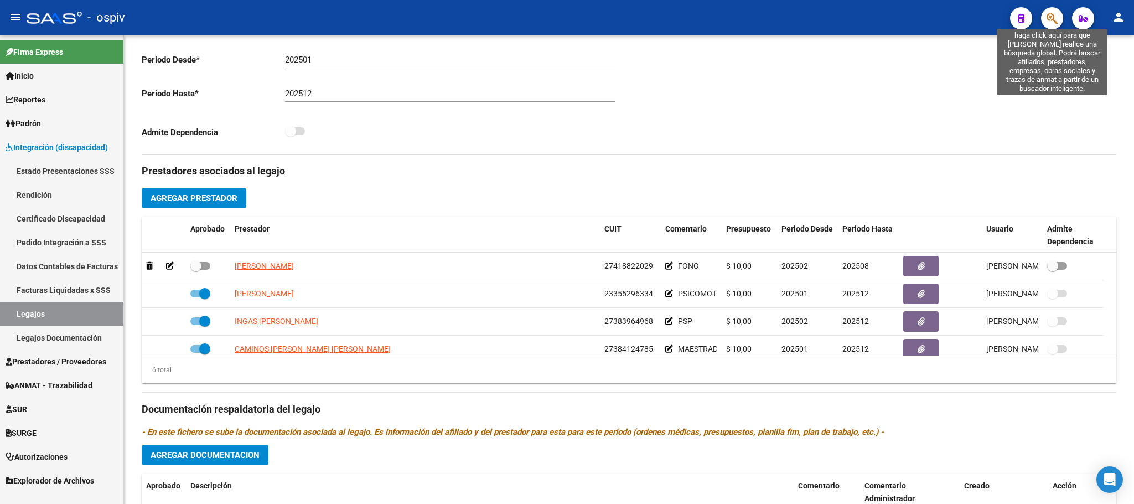
click at [1048, 22] on icon "button" at bounding box center [1052, 18] width 11 height 13
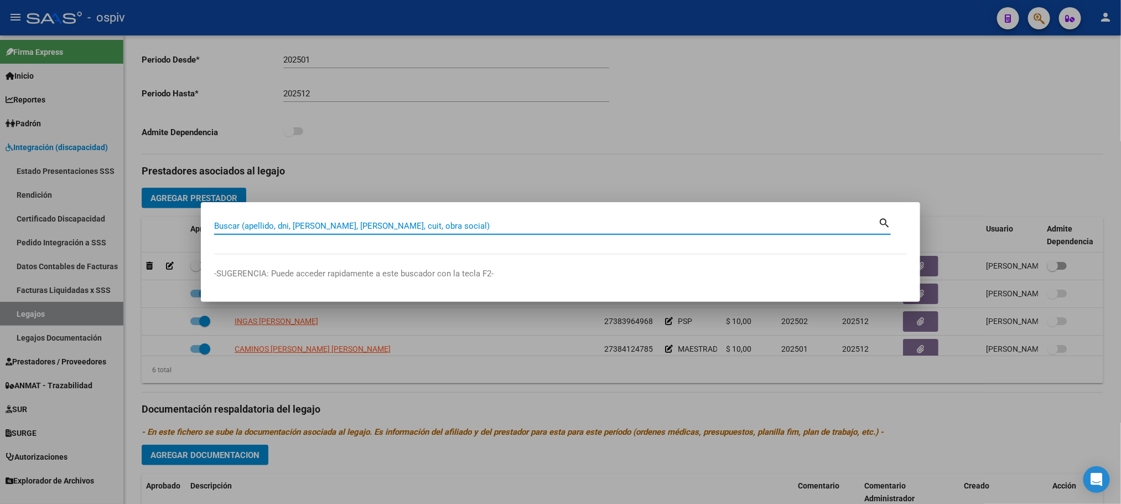
paste input "27418822029"
type input "27418822029"
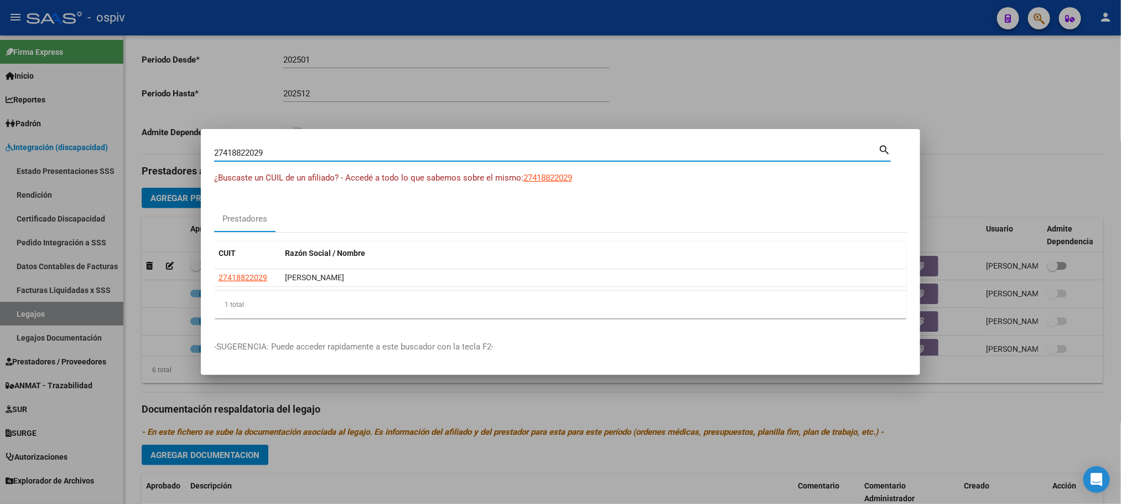
click at [709, 72] on div at bounding box center [560, 252] width 1121 height 504
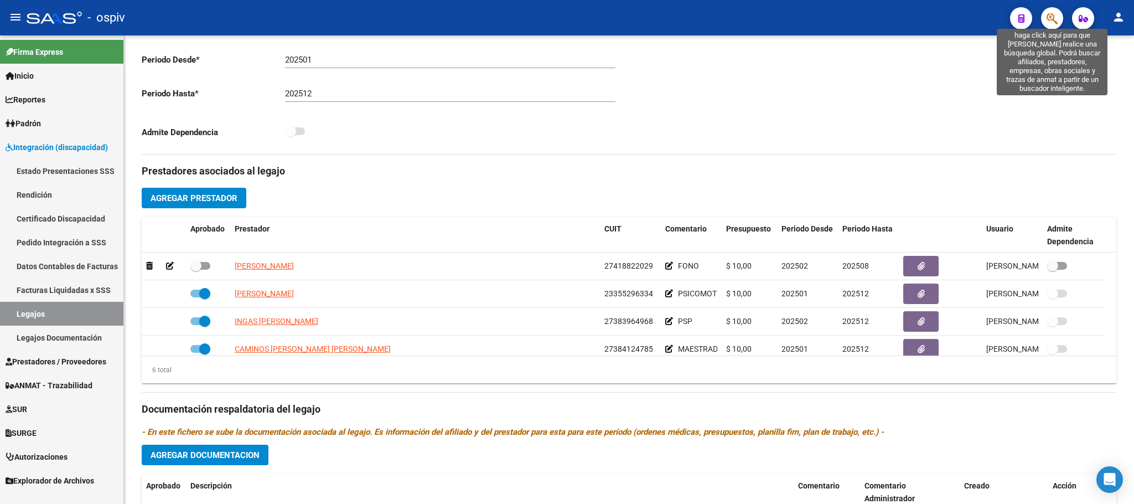
click at [1051, 12] on icon "button" at bounding box center [1052, 18] width 11 height 13
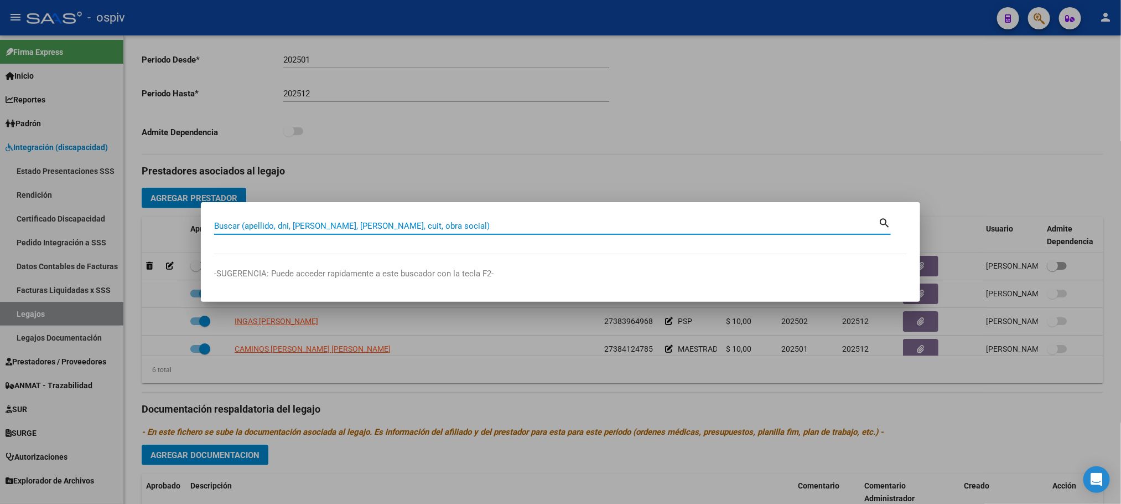
click at [554, 221] on input "Buscar (apellido, dni, [PERSON_NAME], [PERSON_NAME], cuit, obra social)" at bounding box center [546, 226] width 664 height 10
type input "[PERSON_NAME]"
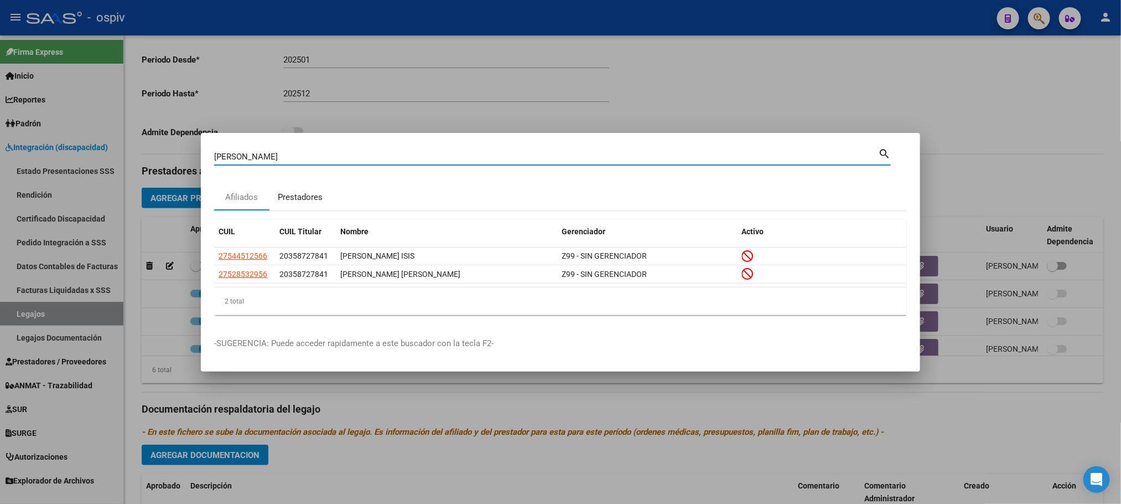
click at [299, 201] on div "Prestadores" at bounding box center [300, 197] width 45 height 13
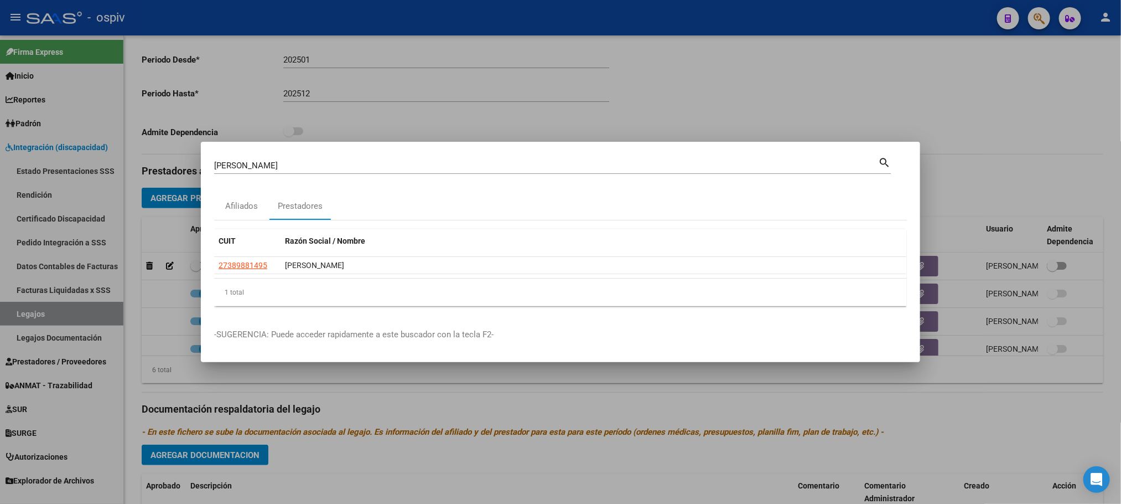
drag, startPoint x: 249, startPoint y: 267, endPoint x: 447, endPoint y: 27, distance: 311.1
click at [459, 15] on div at bounding box center [560, 252] width 1121 height 504
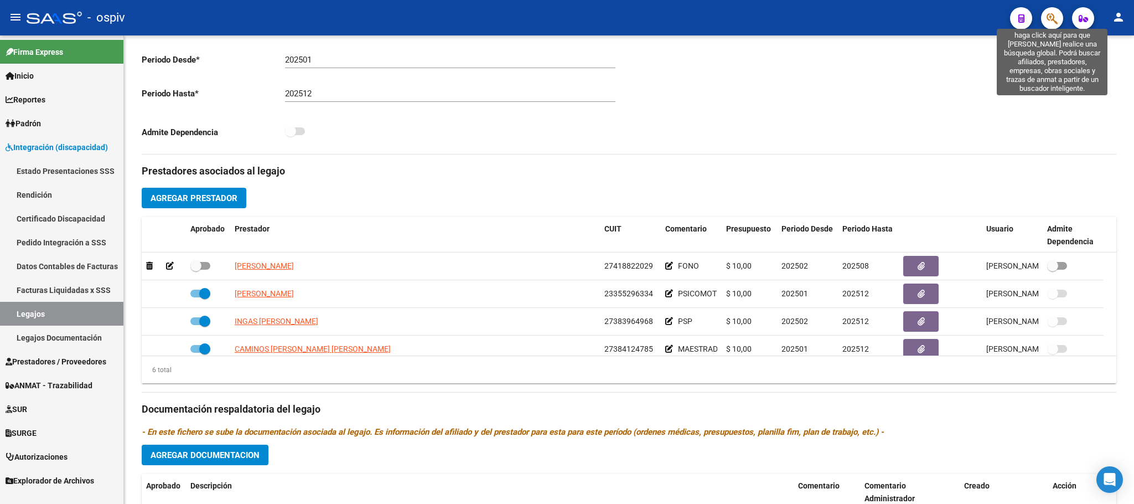
drag, startPoint x: 1053, startPoint y: 15, endPoint x: 1048, endPoint y: 17, distance: 5.8
click at [1048, 17] on icon "button" at bounding box center [1052, 18] width 11 height 13
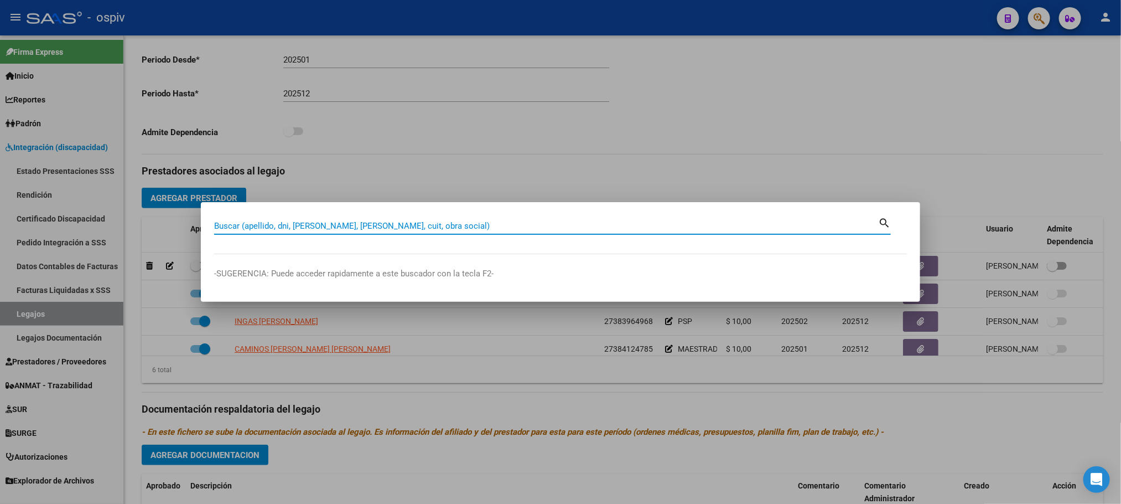
click at [346, 225] on input "Buscar (apellido, dni, [PERSON_NAME], [PERSON_NAME], cuit, obra social)" at bounding box center [546, 226] width 664 height 10
type input "[PERSON_NAME]"
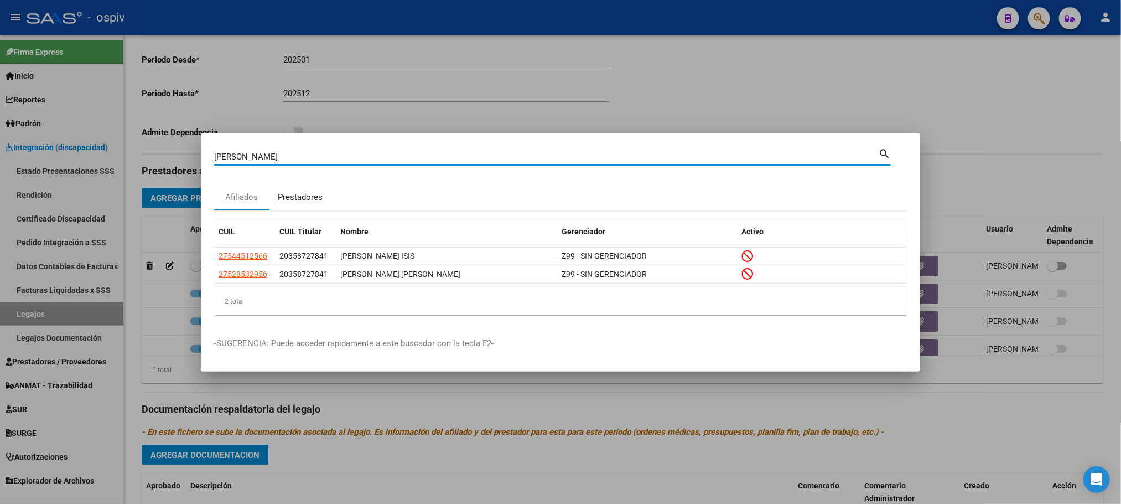
click at [303, 196] on div "Prestadores" at bounding box center [300, 197] width 45 height 13
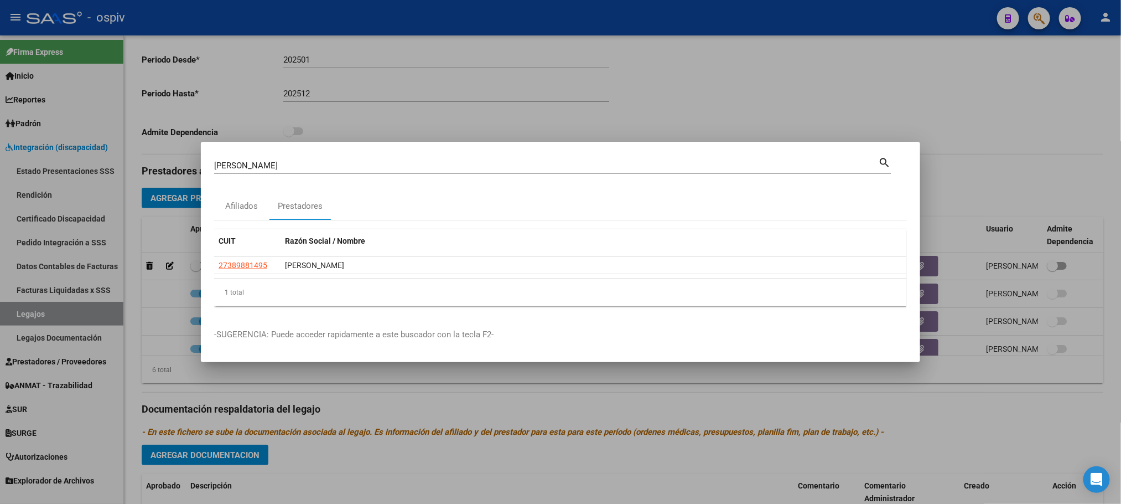
drag, startPoint x: 272, startPoint y: 265, endPoint x: 209, endPoint y: 268, distance: 63.2
click at [209, 268] on mat-dialog-content "[PERSON_NAME] (apellido, dni, [PERSON_NAME], [PERSON_NAME], cuit, obra social) …" at bounding box center [561, 235] width 720 height 160
copy datatable-body-row "27389881495"
click at [504, 19] on div at bounding box center [560, 252] width 1121 height 504
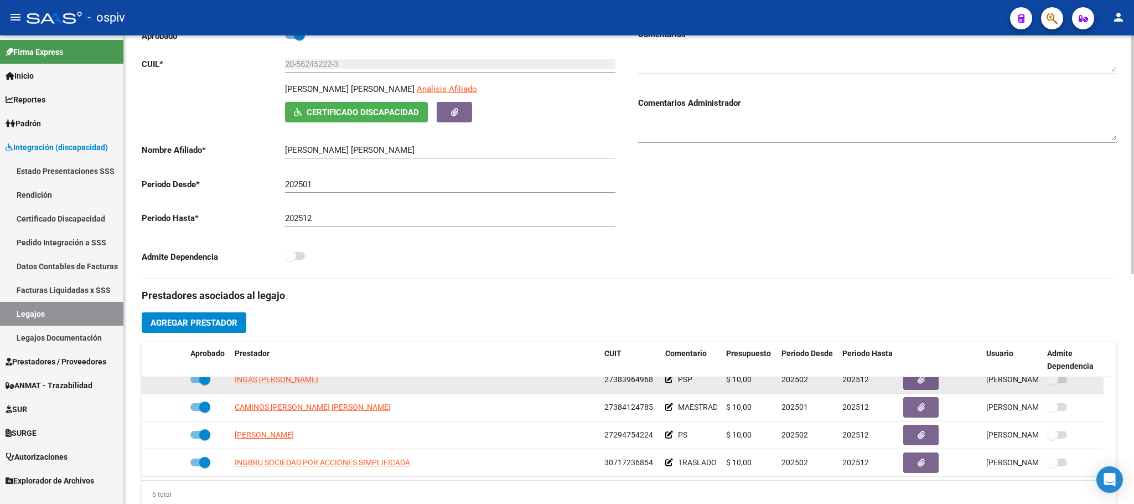
scroll to position [276, 0]
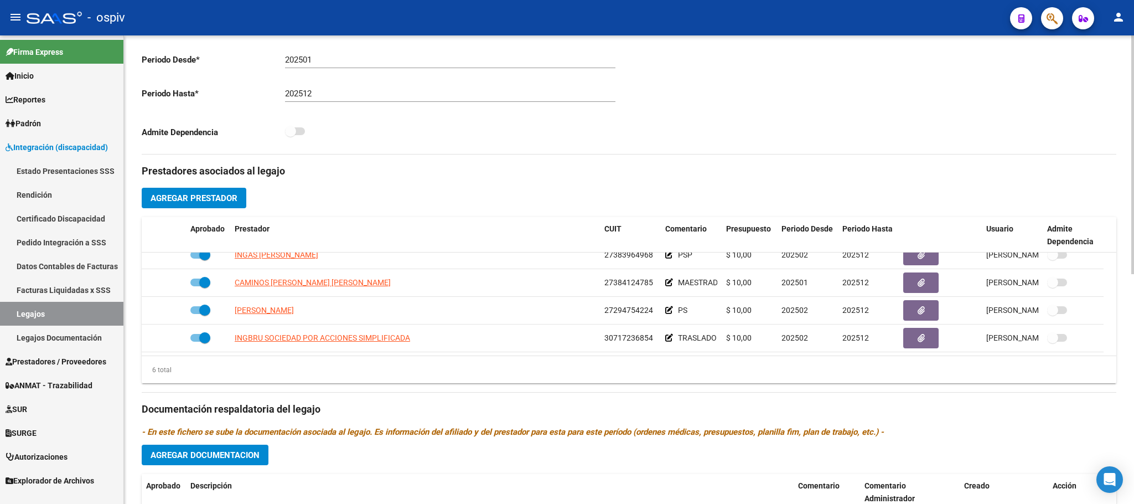
click at [201, 200] on span "Agregar Prestador" at bounding box center [194, 198] width 87 height 10
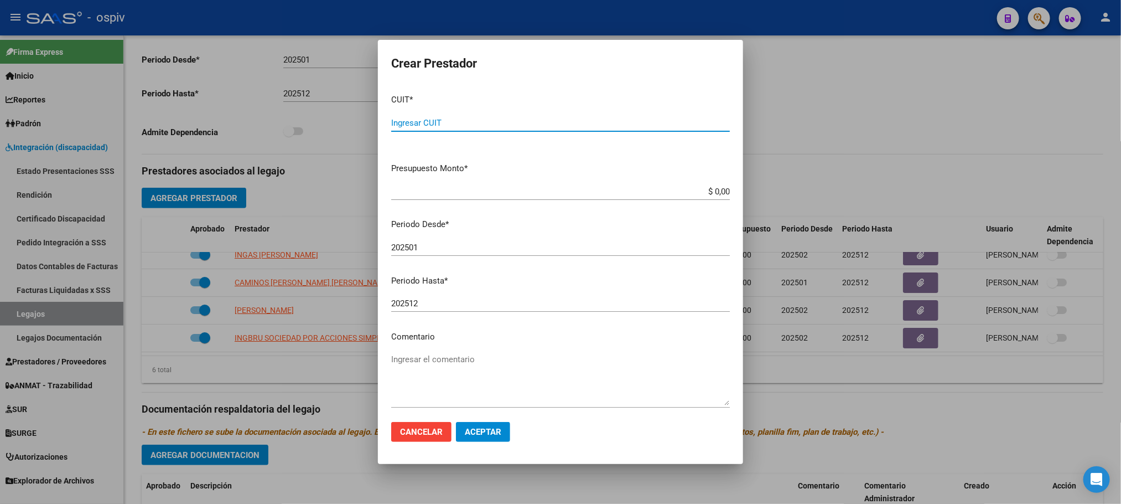
click at [447, 120] on input "Ingresar CUIT" at bounding box center [560, 123] width 339 height 10
paste input "27-38988149-5"
type input "27-38988149-5"
click at [446, 249] on input "202501" at bounding box center [560, 247] width 339 height 10
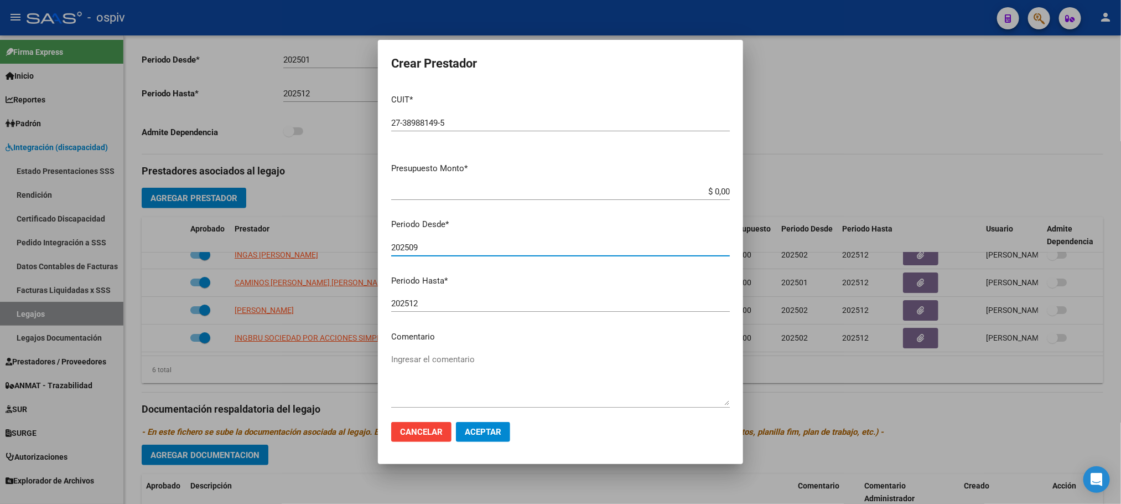
type input "202509"
click at [518, 401] on textarea "Ingresar el comentario" at bounding box center [560, 379] width 339 height 52
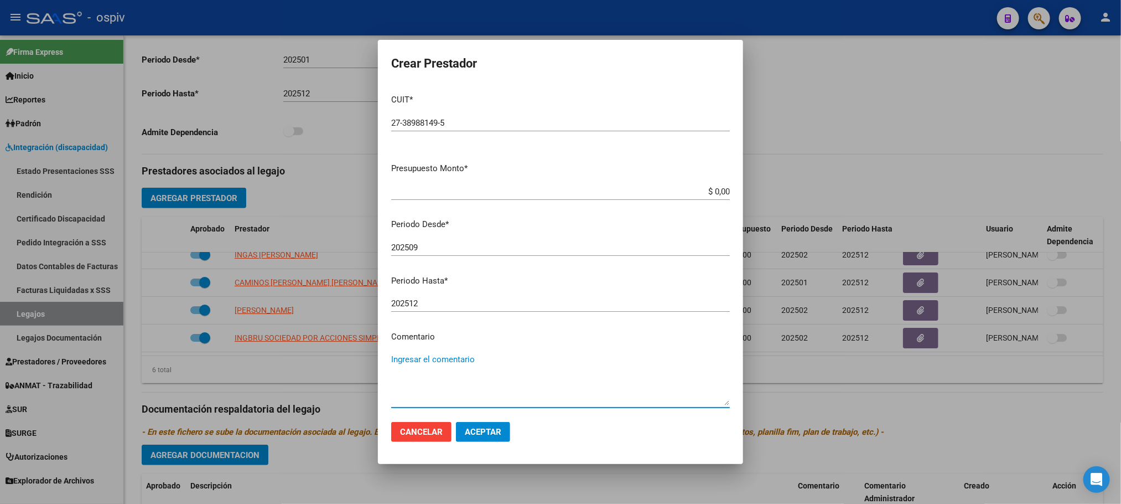
click at [595, 401] on textarea "Ingresar el comentario" at bounding box center [560, 379] width 339 height 52
click at [596, 401] on textarea "Ingresar el comentario" at bounding box center [560, 379] width 339 height 52
click at [455, 359] on textarea "FONO SEPTIEMNBRE" at bounding box center [560, 379] width 339 height 52
type textarea "FONO SEPTIEMBRE"
click at [487, 431] on span "Aceptar" at bounding box center [483, 432] width 37 height 10
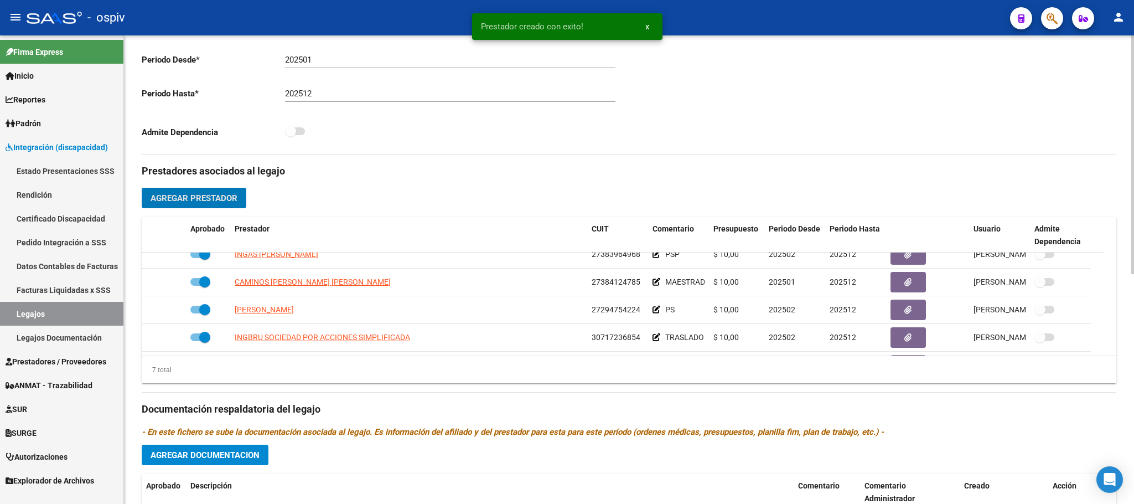
scroll to position [95, 0]
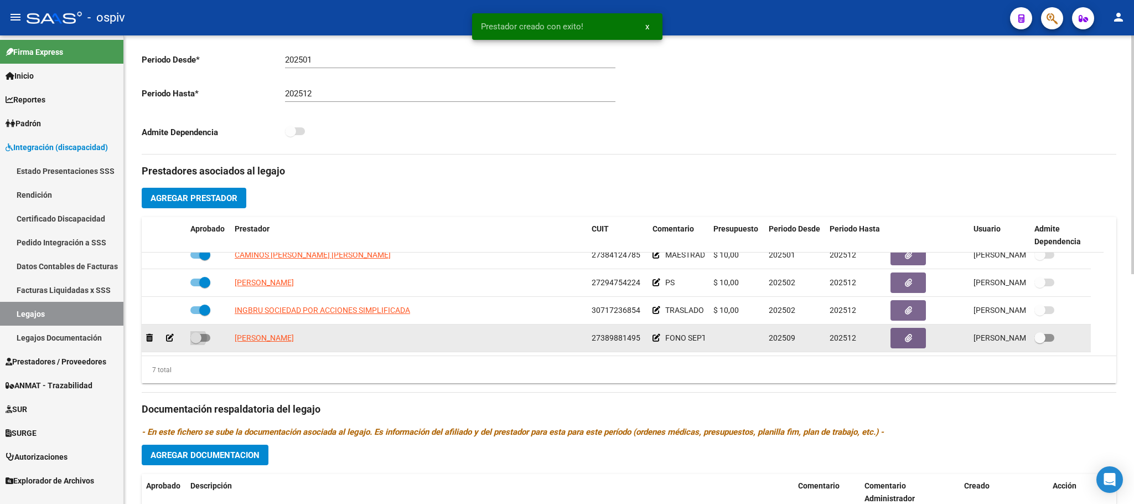
click at [198, 339] on span at bounding box center [195, 337] width 11 height 11
click at [196, 342] on input "checkbox" at bounding box center [195, 342] width 1 height 1
checkbox input "true"
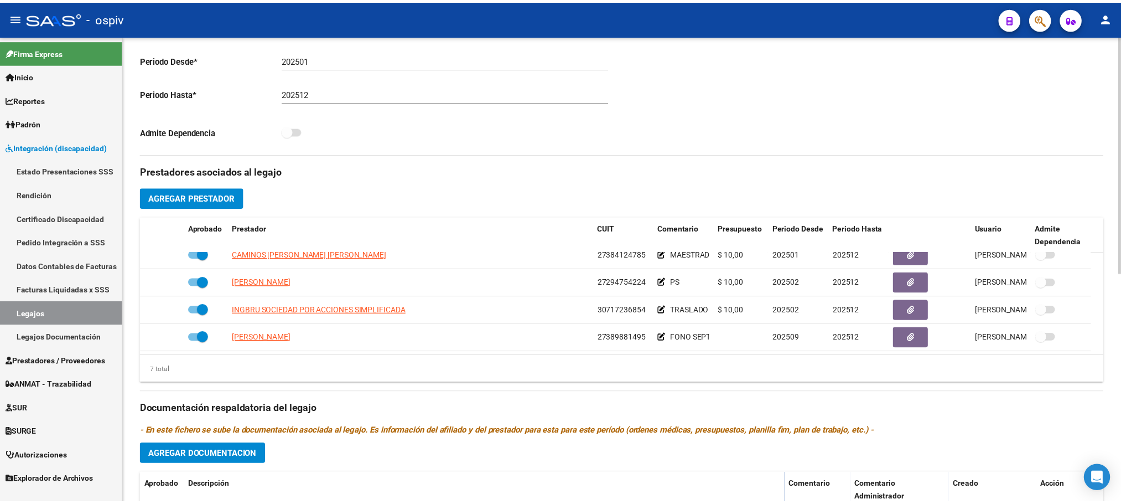
scroll to position [0, 0]
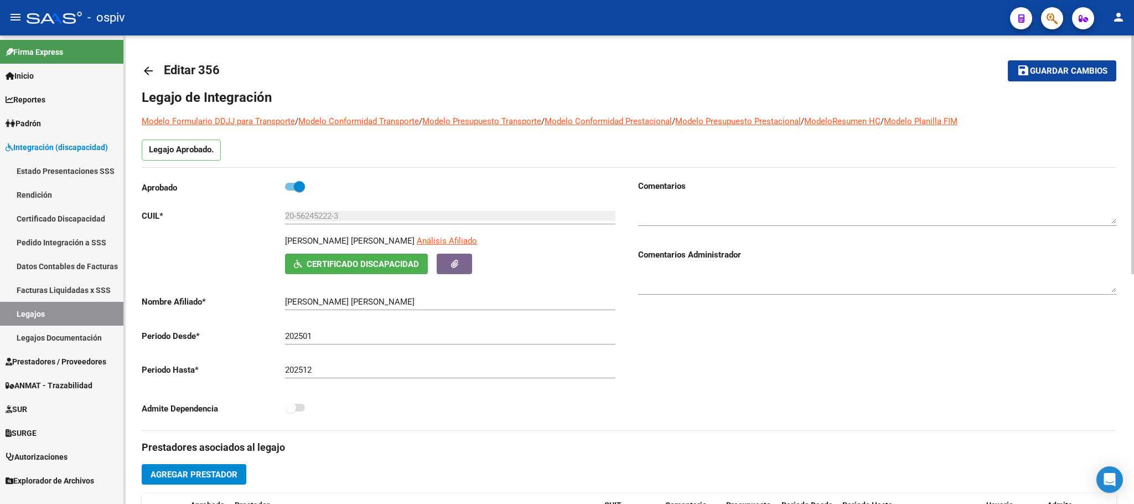
click at [1068, 71] on span "Guardar cambios" at bounding box center [1068, 71] width 77 height 10
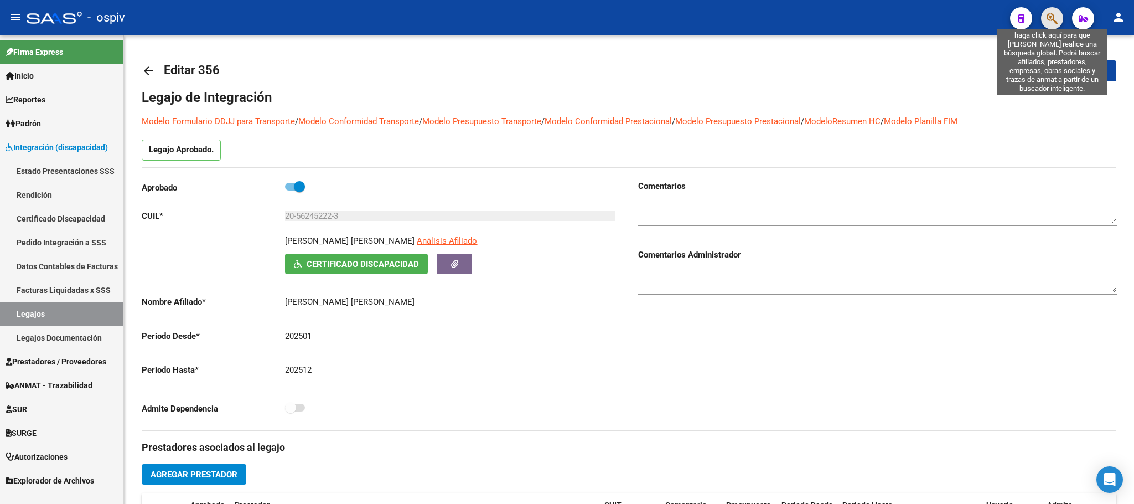
click at [1050, 17] on icon "button" at bounding box center [1052, 18] width 11 height 13
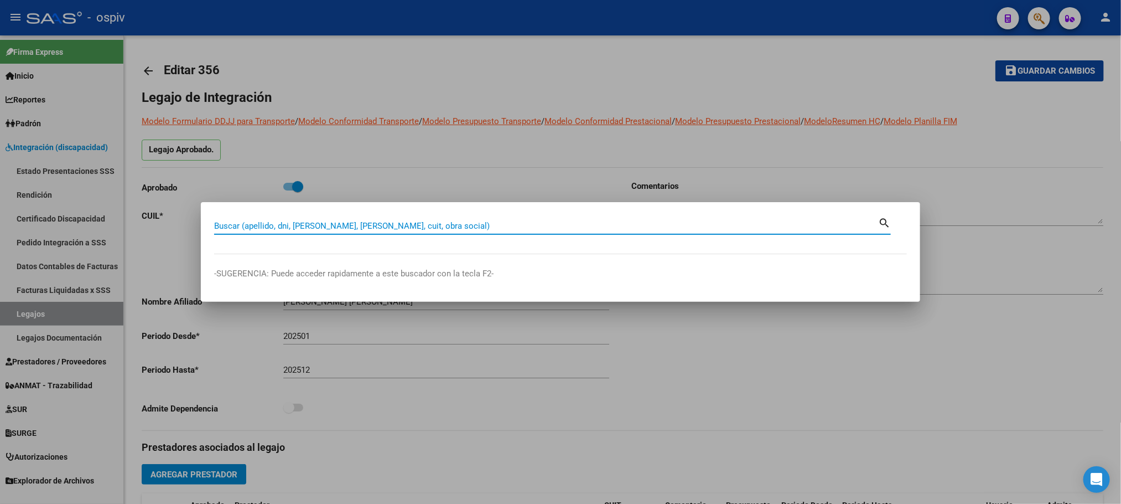
click at [425, 224] on input "Buscar (apellido, dni, [PERSON_NAME], [PERSON_NAME], cuit, obra social)" at bounding box center [546, 226] width 664 height 10
type input "[PERSON_NAME]"
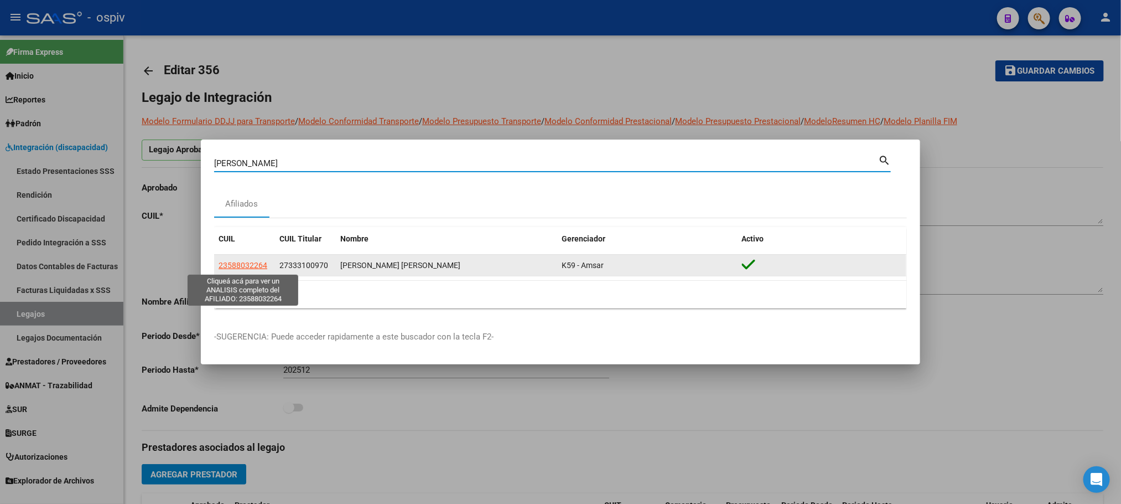
click at [243, 266] on span "23588032264" at bounding box center [243, 265] width 49 height 9
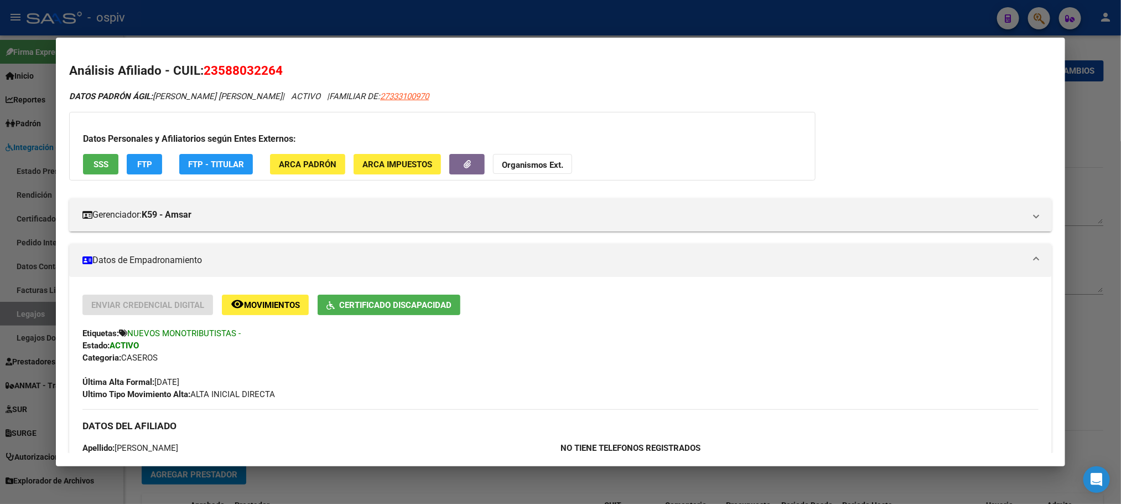
click at [395, 307] on span "Certificado Discapacidad" at bounding box center [395, 305] width 112 height 10
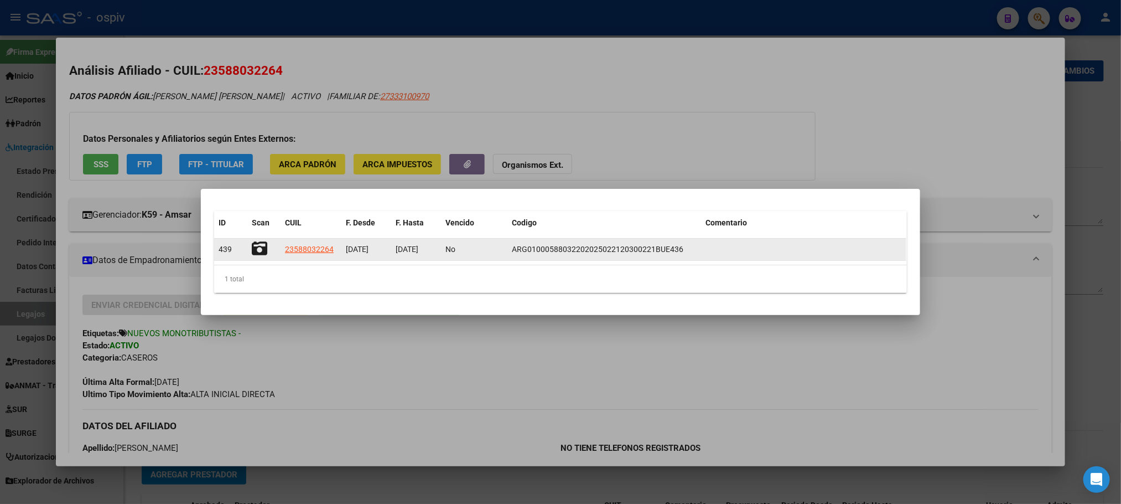
click at [259, 249] on icon at bounding box center [259, 248] width 15 height 15
click at [311, 251] on span "23588032264" at bounding box center [309, 249] width 49 height 9
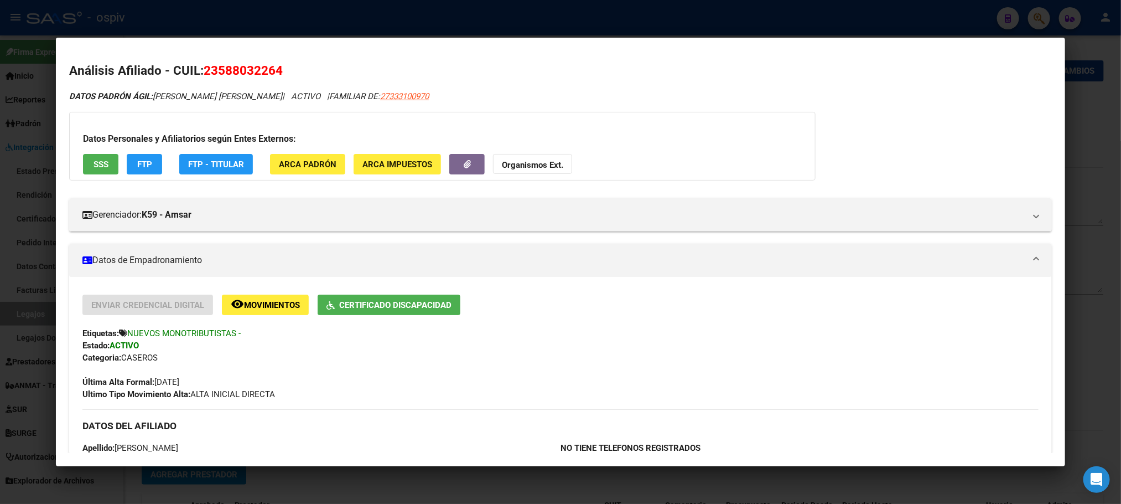
click at [99, 164] on span "SSS" at bounding box center [101, 164] width 15 height 10
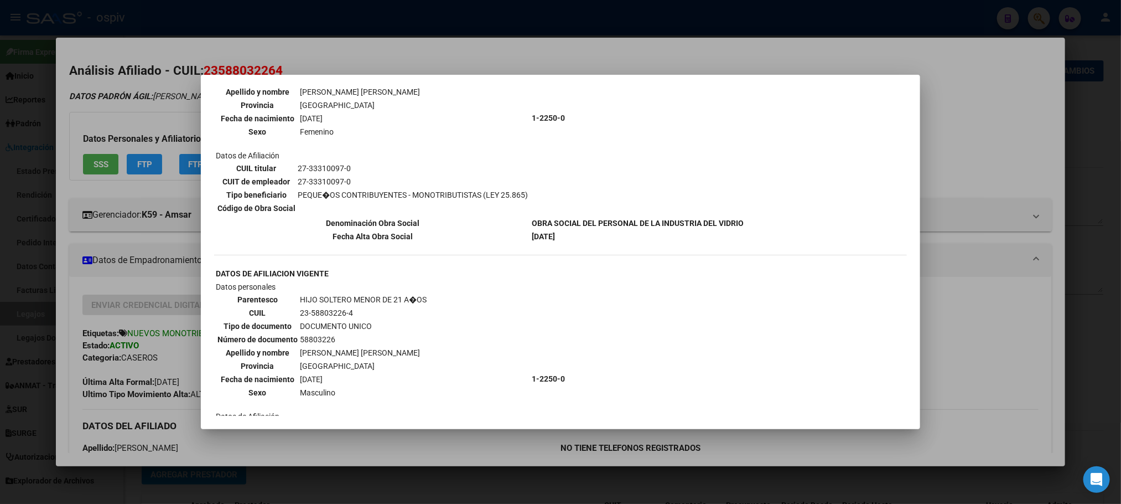
scroll to position [225, 0]
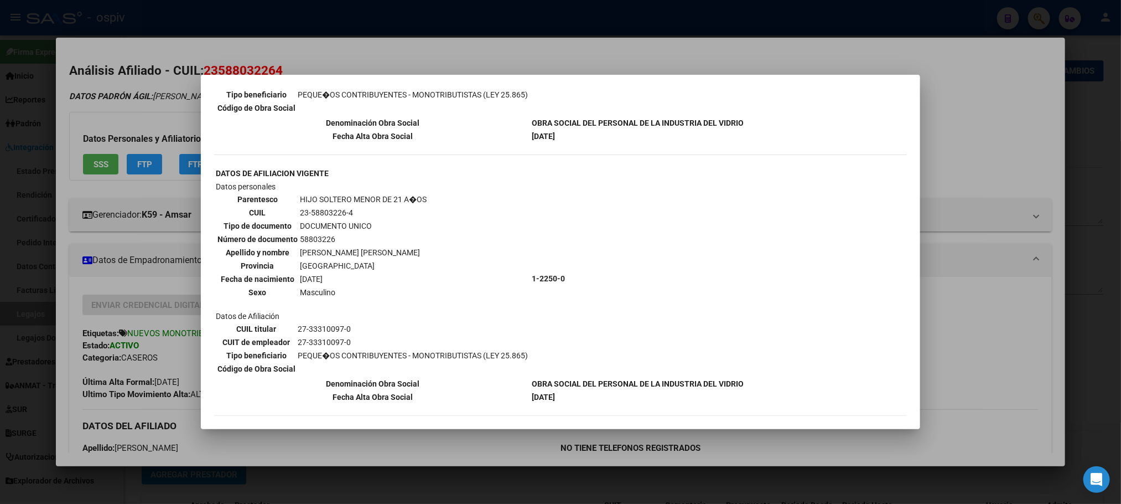
click at [598, 22] on div at bounding box center [560, 252] width 1121 height 504
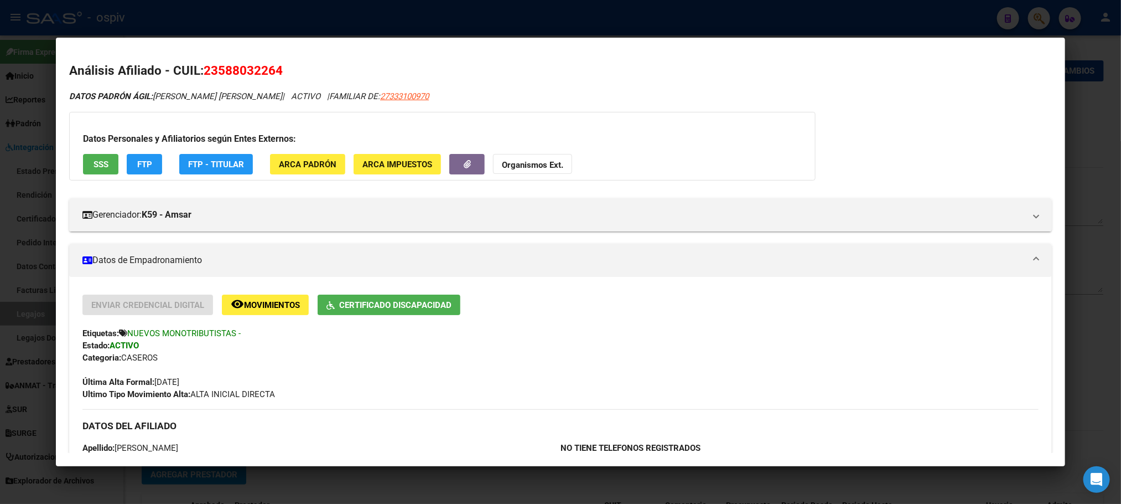
click at [147, 158] on button "FTP" at bounding box center [144, 164] width 35 height 20
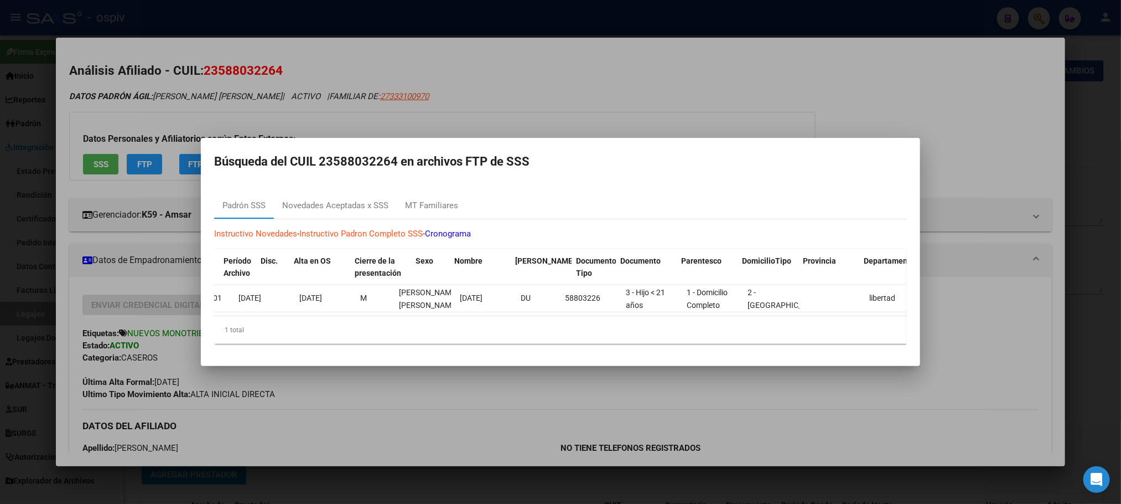
scroll to position [0, 0]
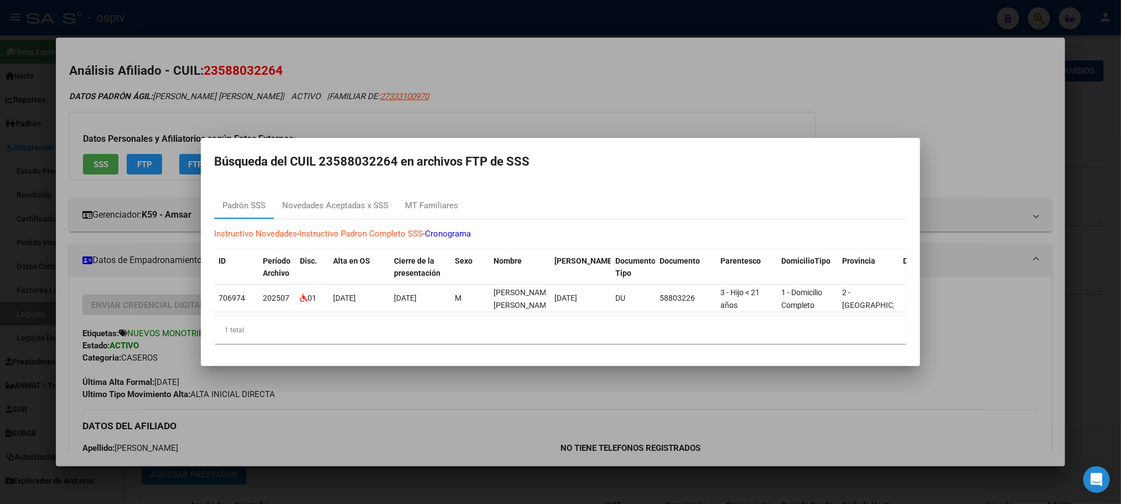
click at [702, 22] on div at bounding box center [560, 252] width 1121 height 504
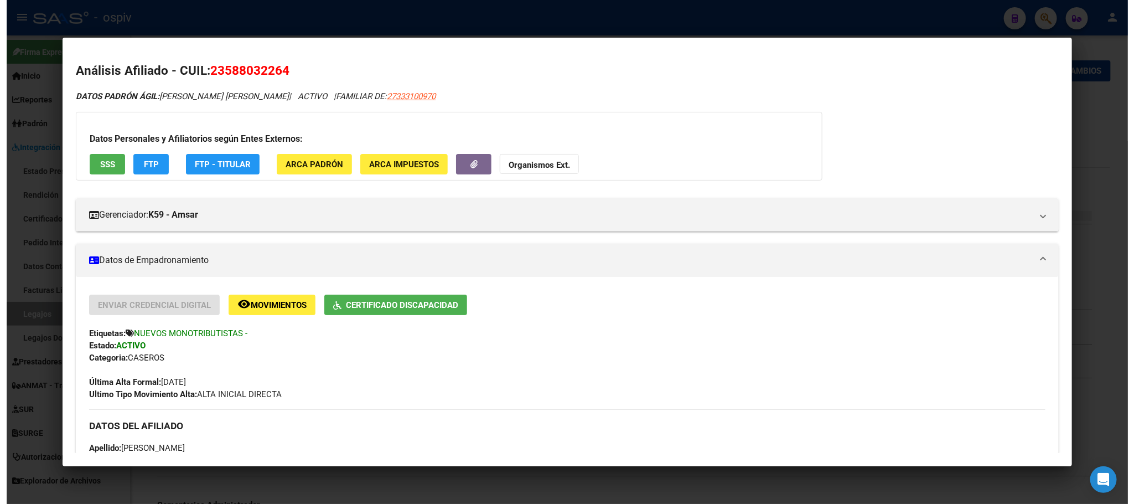
scroll to position [95, 0]
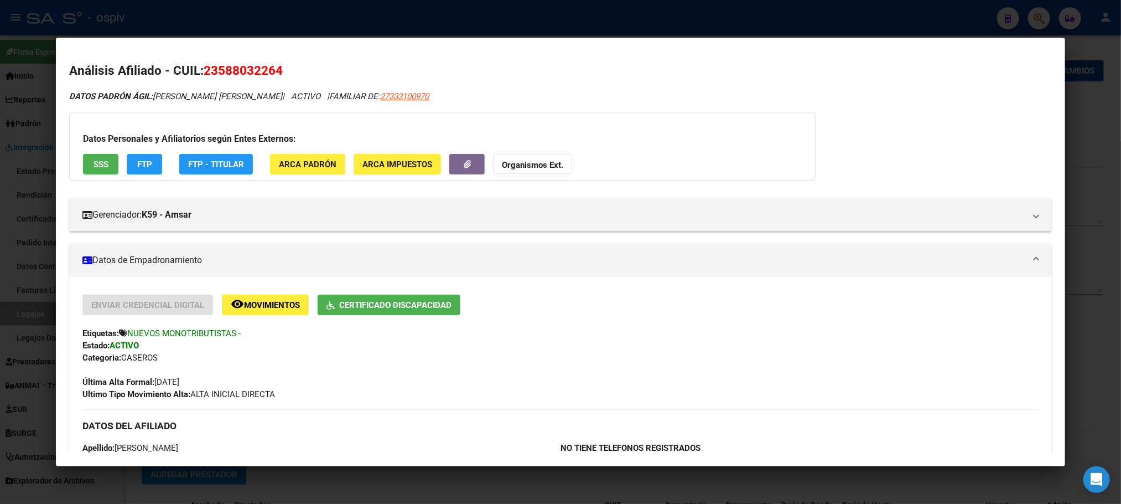
drag, startPoint x: 815, startPoint y: 15, endPoint x: 849, endPoint y: 4, distance: 35.5
click at [827, 12] on div at bounding box center [560, 252] width 1121 height 504
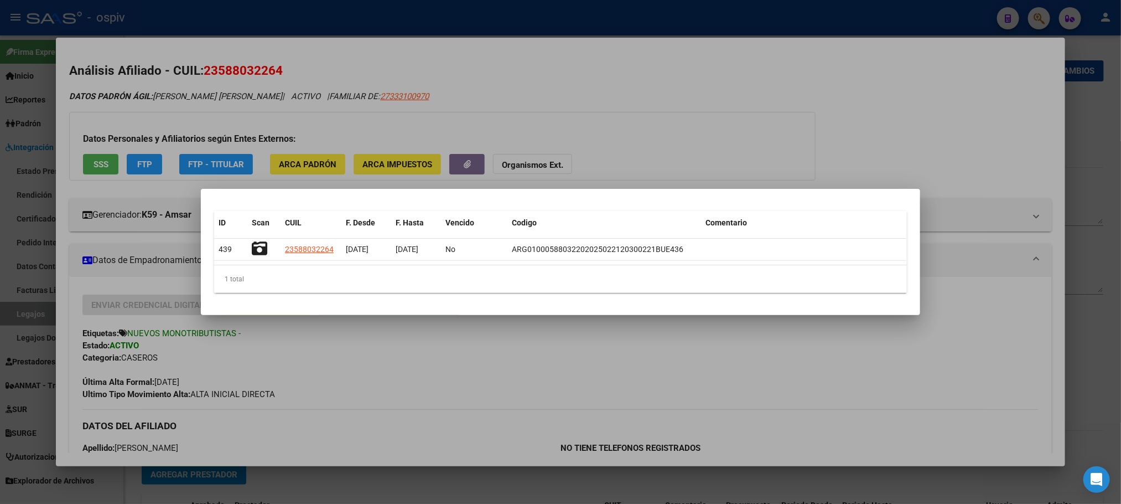
click at [608, 22] on div at bounding box center [560, 252] width 1121 height 504
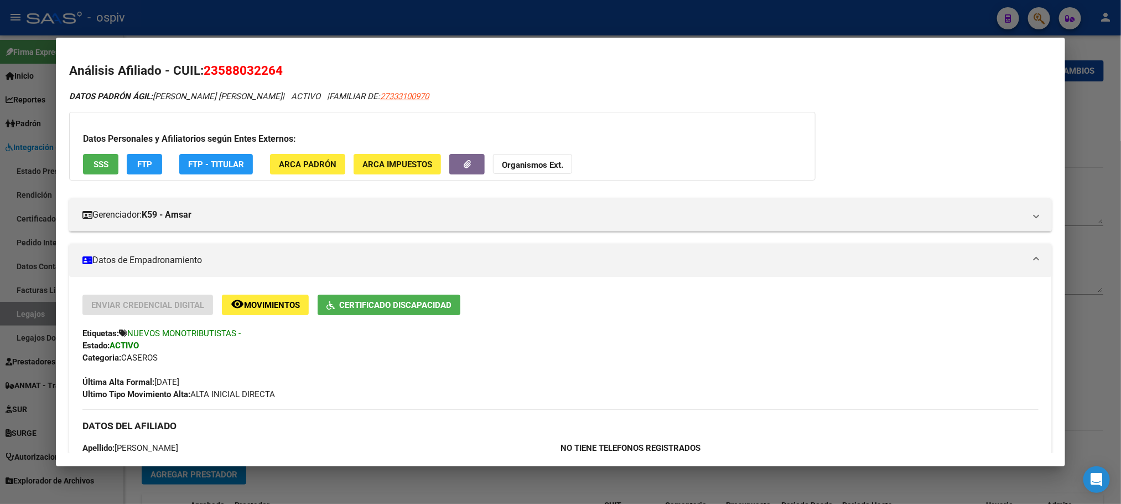
click at [596, 17] on div at bounding box center [560, 252] width 1121 height 504
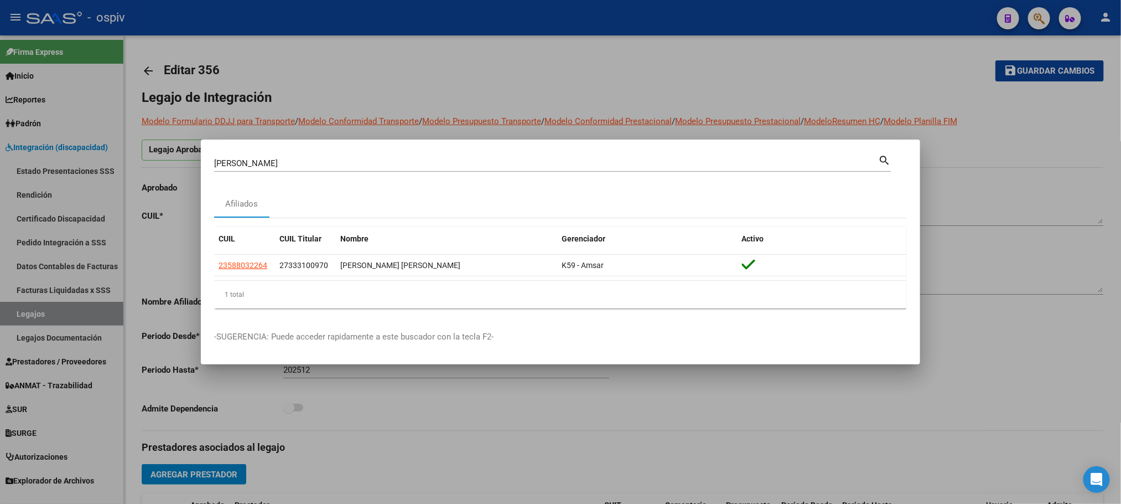
click at [595, 15] on div at bounding box center [560, 252] width 1121 height 504
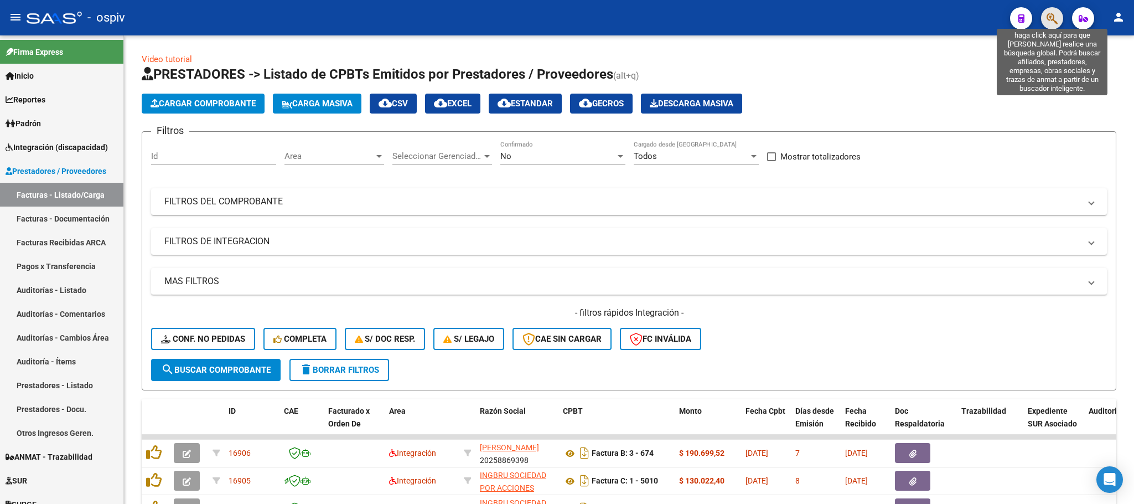
click at [1048, 22] on icon "button" at bounding box center [1052, 18] width 11 height 13
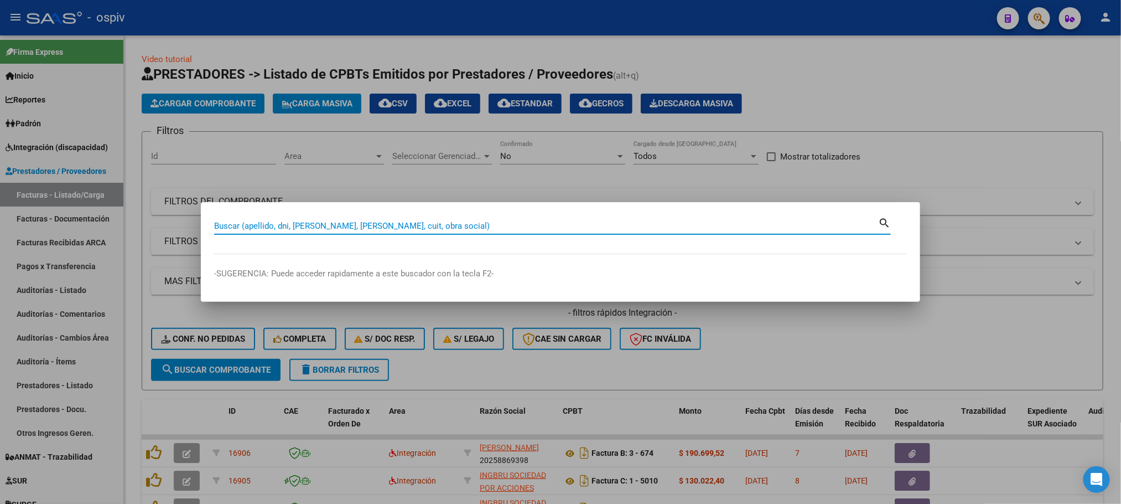
click at [517, 230] on input "Buscar (apellido, dni, [PERSON_NAME], [PERSON_NAME], cuit, obra social)" at bounding box center [546, 226] width 664 height 10
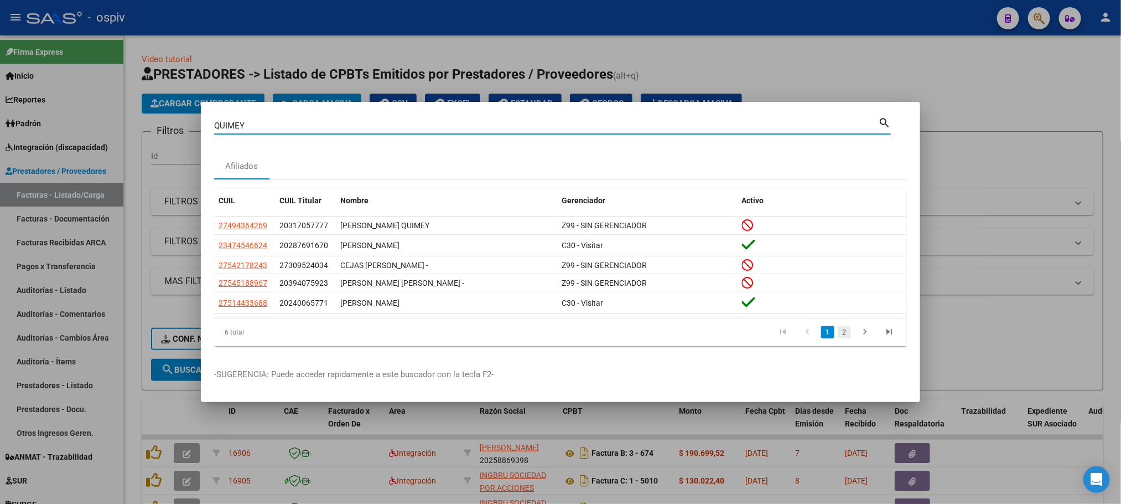
click at [846, 333] on link "2" at bounding box center [844, 332] width 13 height 12
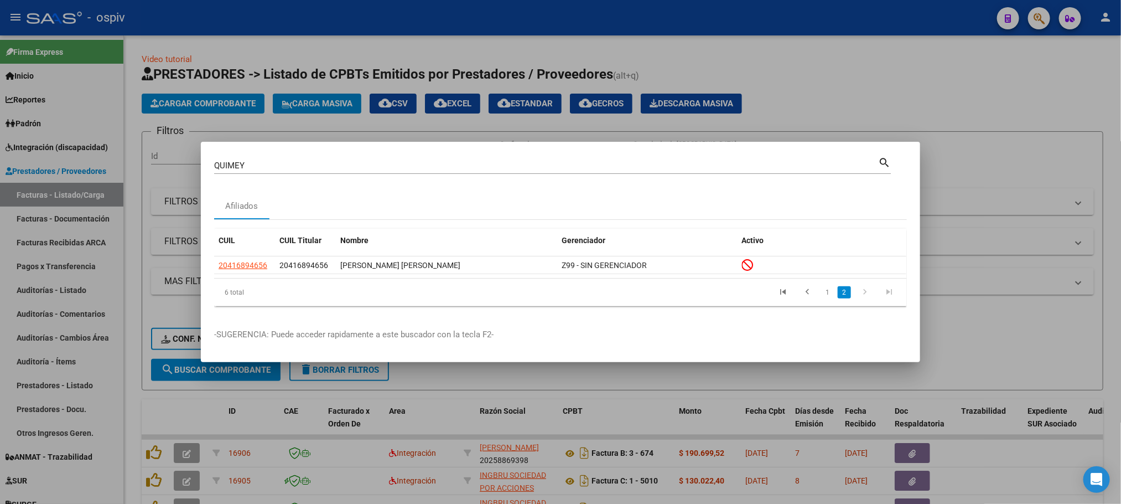
click at [246, 164] on input "QUIMEY" at bounding box center [546, 166] width 664 height 10
drag, startPoint x: 344, startPoint y: 169, endPoint x: 402, endPoint y: 171, distance: 58.1
click at [343, 168] on input "QUIMEY" at bounding box center [546, 166] width 664 height 10
type input "Q"
type input "57897994"
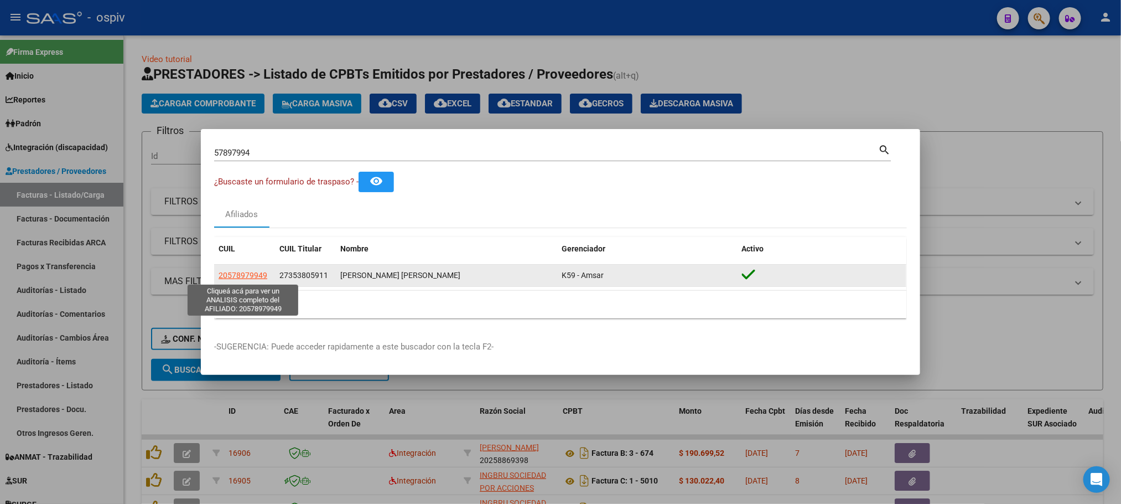
click at [256, 278] on span "20578979949" at bounding box center [243, 275] width 49 height 9
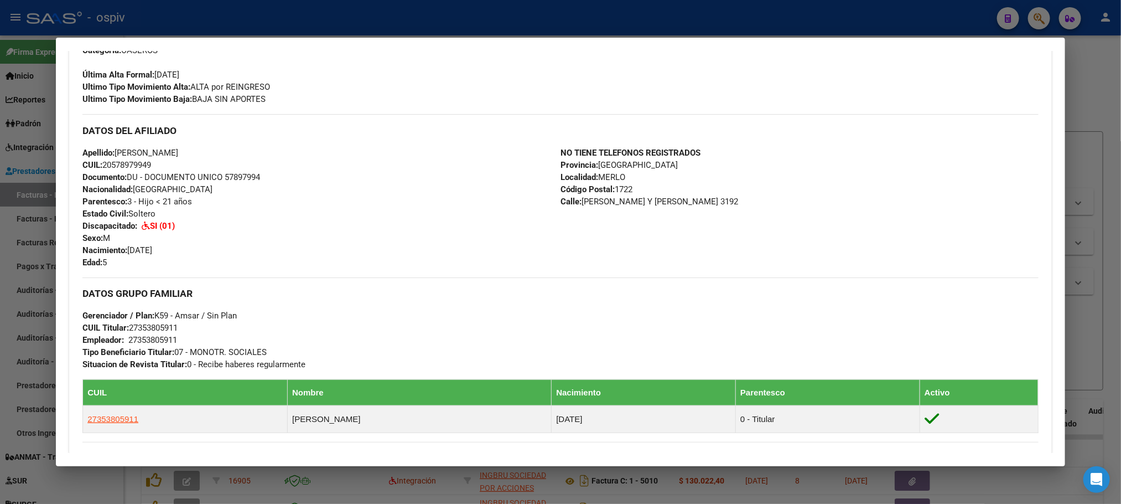
scroll to position [138, 0]
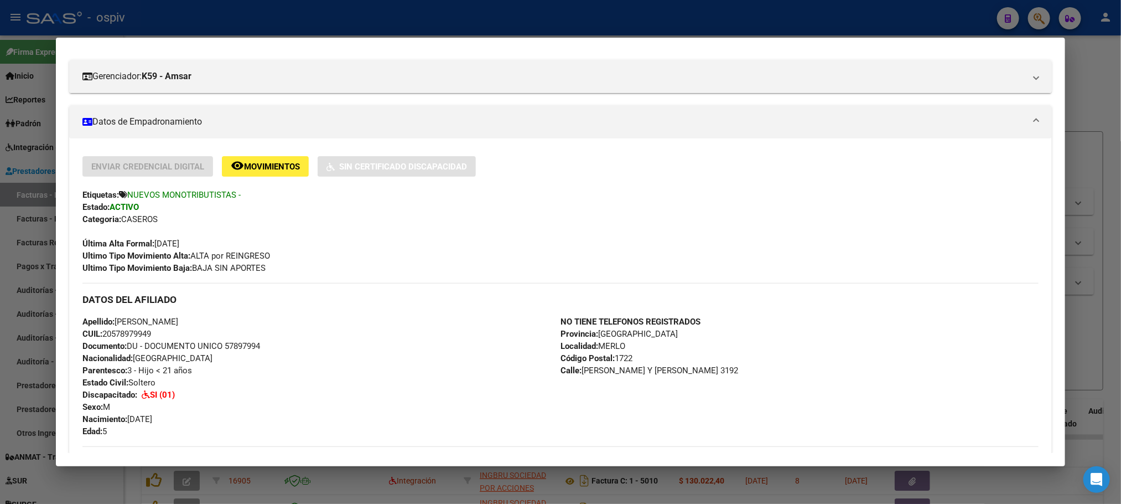
click at [852, 15] on div at bounding box center [560, 252] width 1121 height 504
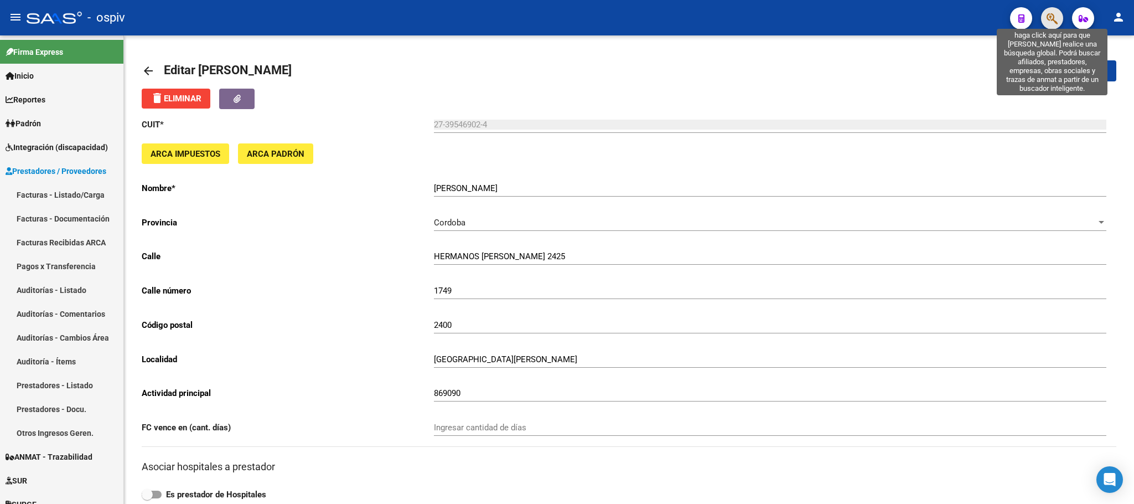
click at [1050, 20] on icon "button" at bounding box center [1052, 18] width 11 height 13
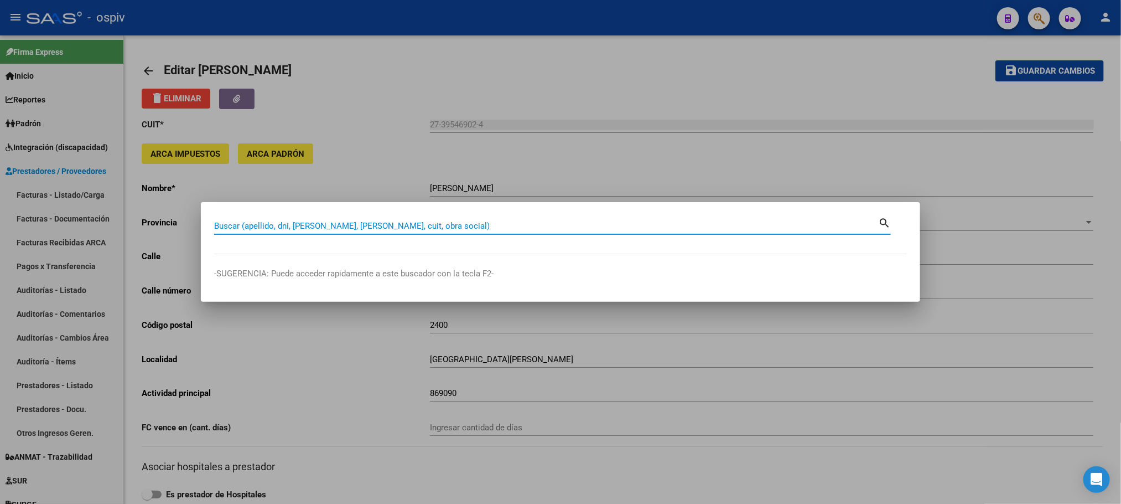
click at [436, 226] on input "Buscar (apellido, dni, [PERSON_NAME], [PERSON_NAME], cuit, obra social)" at bounding box center [546, 226] width 664 height 10
type input "54793353"
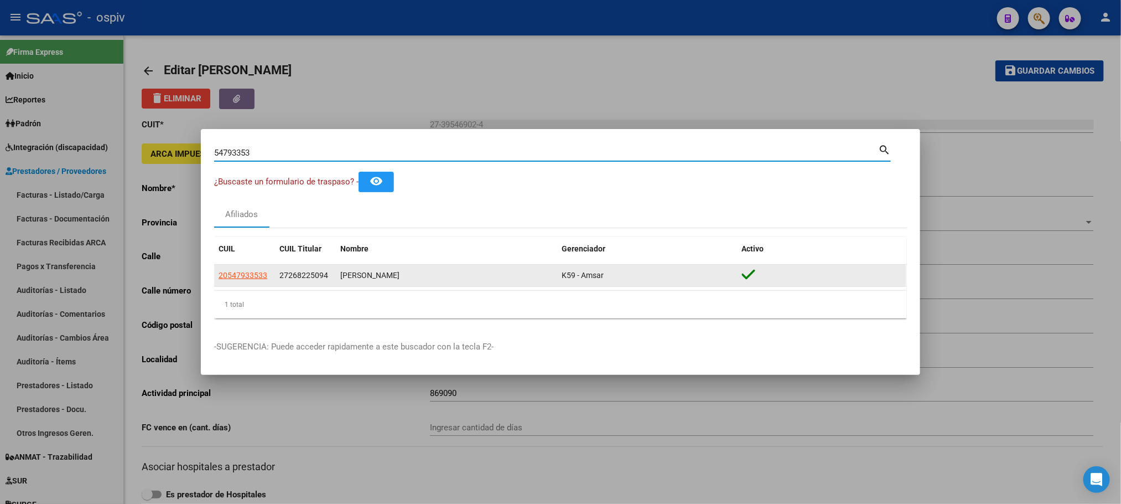
click at [240, 282] on datatable-body-cell "20547933533" at bounding box center [244, 276] width 61 height 22
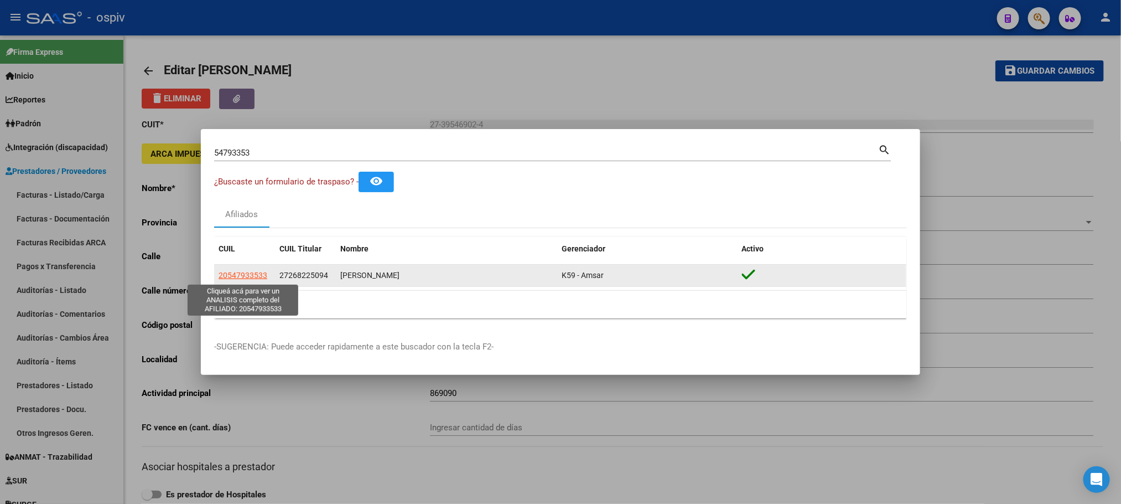
click at [242, 272] on span "20547933533" at bounding box center [243, 275] width 49 height 9
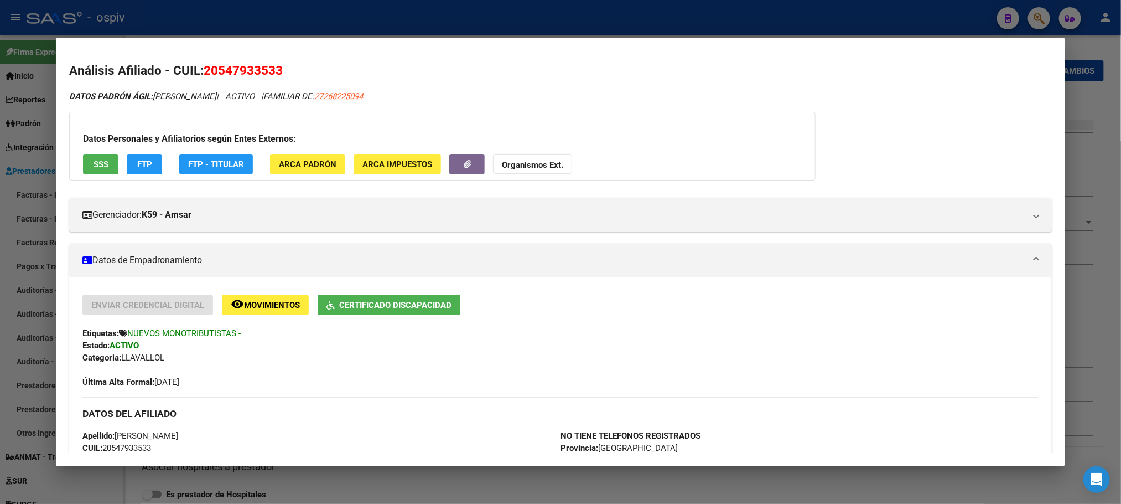
click at [421, 309] on span "Certificado Discapacidad" at bounding box center [395, 305] width 112 height 10
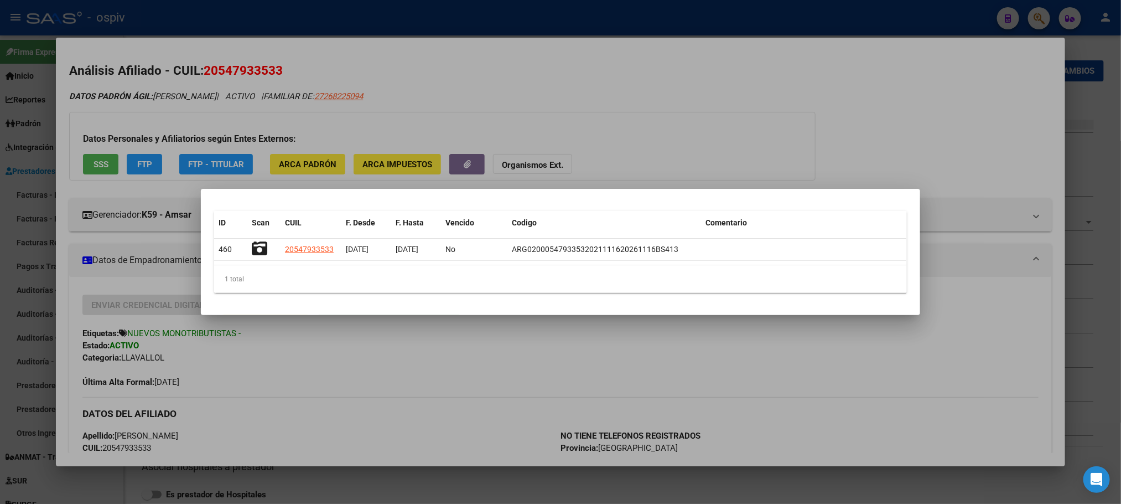
click at [807, 22] on div at bounding box center [560, 252] width 1121 height 504
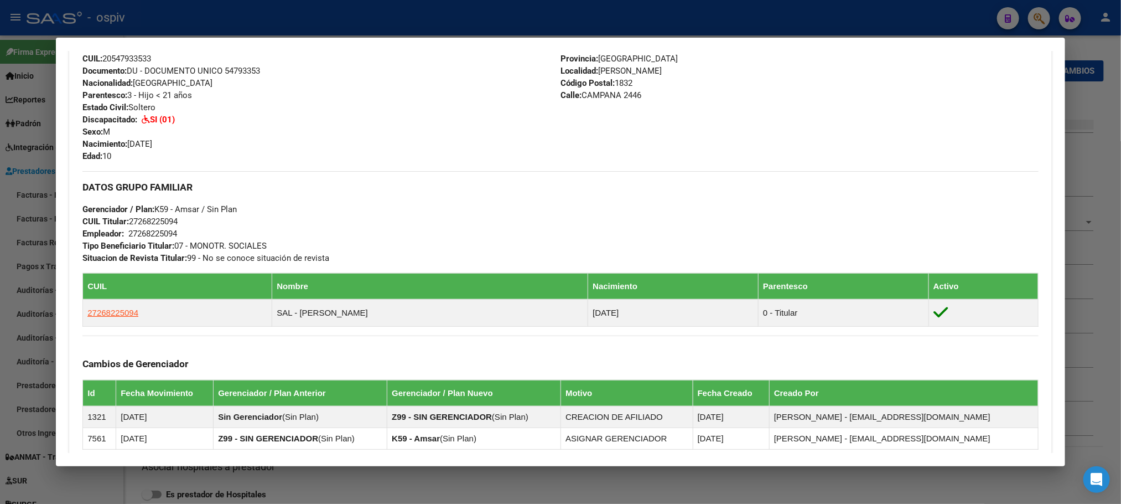
scroll to position [415, 0]
